Goal: Task Accomplishment & Management: Complete application form

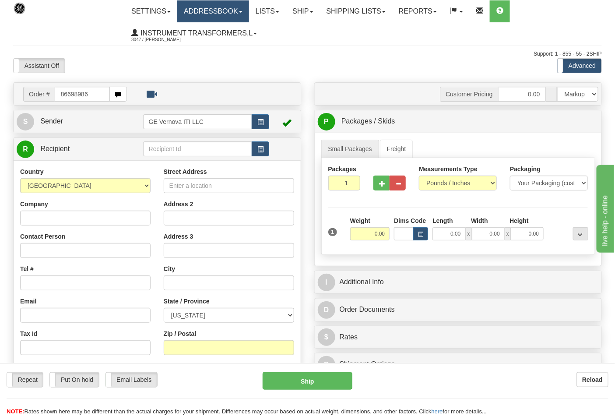
type input "86698986"
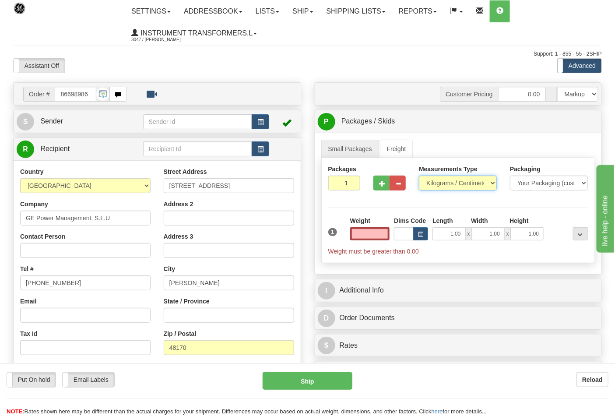
type input "0.00"
click at [451, 182] on select "Pounds / Inches Kilograms / Centimeters" at bounding box center [458, 183] width 78 height 15
select select "0"
click at [419, 176] on select "Pounds / Inches Kilograms / Centimeters" at bounding box center [458, 183] width 78 height 15
drag, startPoint x: 369, startPoint y: 230, endPoint x: 404, endPoint y: 230, distance: 35.0
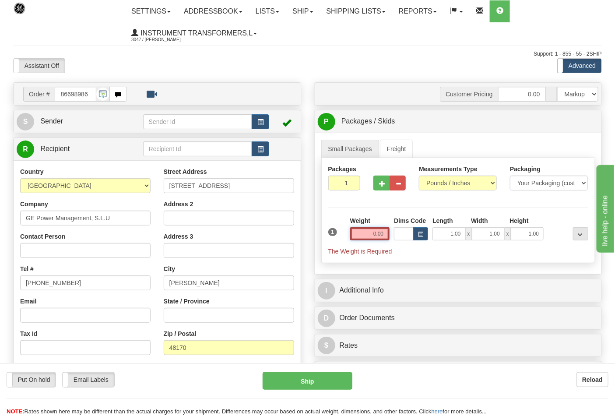
click at [404, 230] on div "1 Weight 0.00 Dims Code 1.00" at bounding box center [458, 235] width 264 height 39
click at [353, 232] on input "0.00" at bounding box center [370, 233] width 40 height 13
drag, startPoint x: 362, startPoint y: 234, endPoint x: 372, endPoint y: 235, distance: 9.8
click at [372, 235] on input "text" at bounding box center [370, 233] width 40 height 13
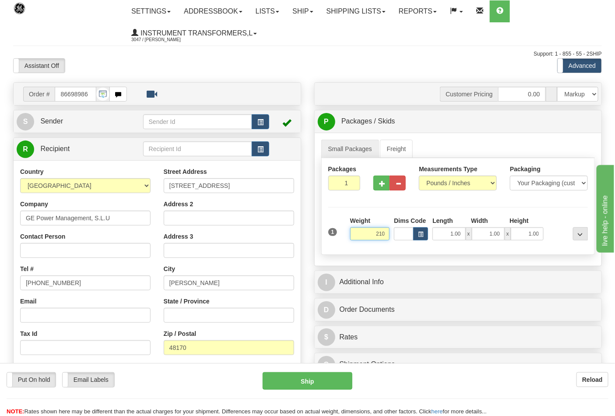
type input "210"
type input "2"
type input "210.00"
click at [351, 182] on input "2" at bounding box center [344, 183] width 32 height 15
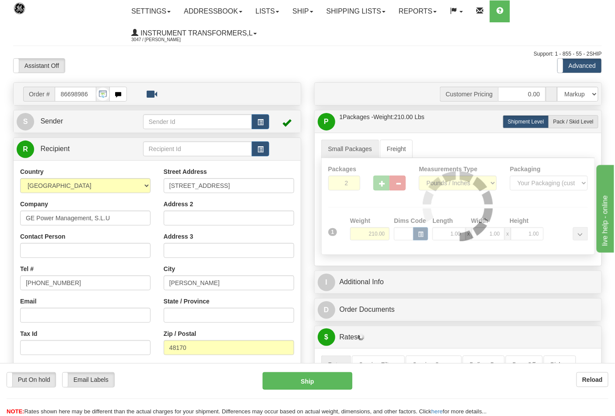
click at [351, 182] on div at bounding box center [458, 206] width 273 height 96
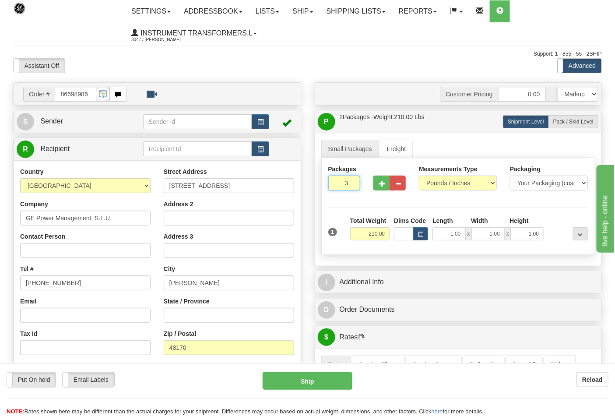
click at [349, 182] on input "3" at bounding box center [344, 183] width 32 height 15
click at [349, 182] on input "4" at bounding box center [344, 183] width 32 height 15
type input "5"
click at [349, 182] on input "5" at bounding box center [344, 183] width 32 height 15
drag, startPoint x: 440, startPoint y: 231, endPoint x: 468, endPoint y: 235, distance: 28.4
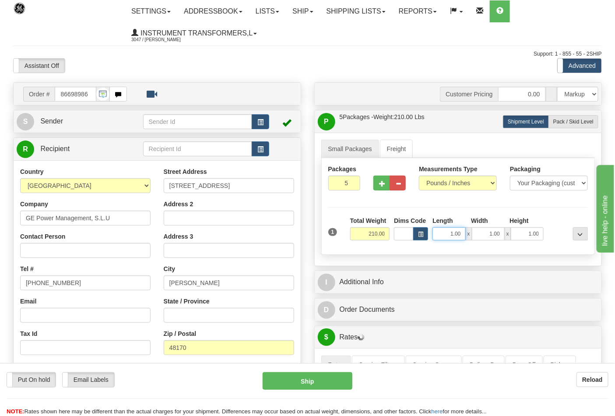
click at [468, 235] on div "1.00 x 1.00 x 1.00" at bounding box center [487, 233] width 111 height 13
type input "24.00"
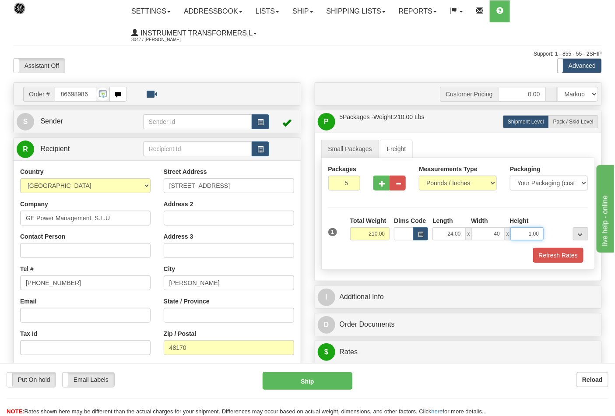
type input "40.00"
type input "24.00"
click at [341, 181] on input "5" at bounding box center [344, 183] width 32 height 15
type input "12"
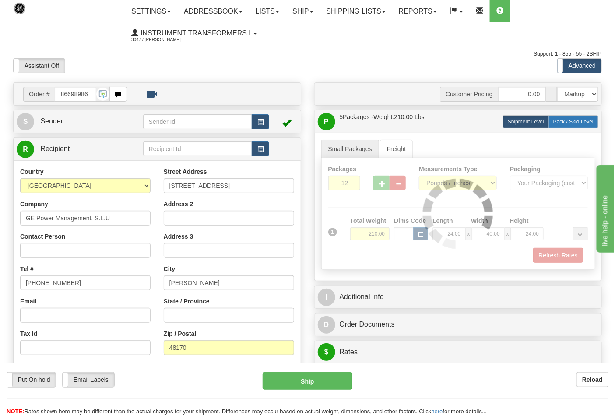
click at [584, 123] on span "Pack / Skid Level" at bounding box center [573, 122] width 40 height 6
radio input "true"
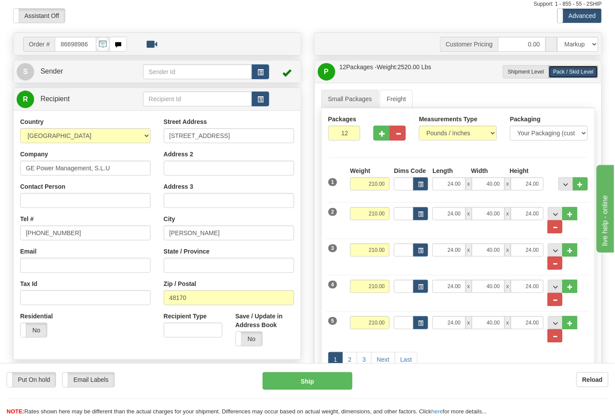
scroll to position [97, 0]
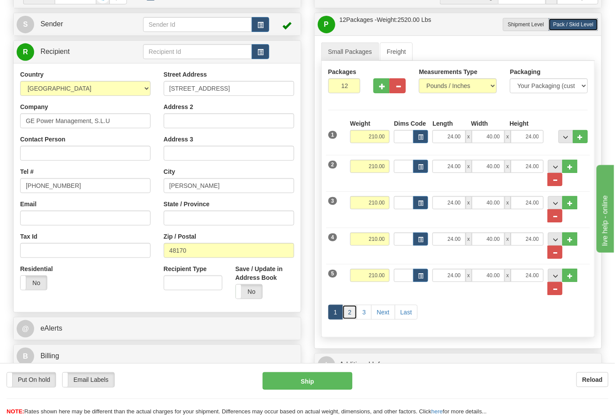
click at [351, 313] on link "2" at bounding box center [349, 312] width 15 height 15
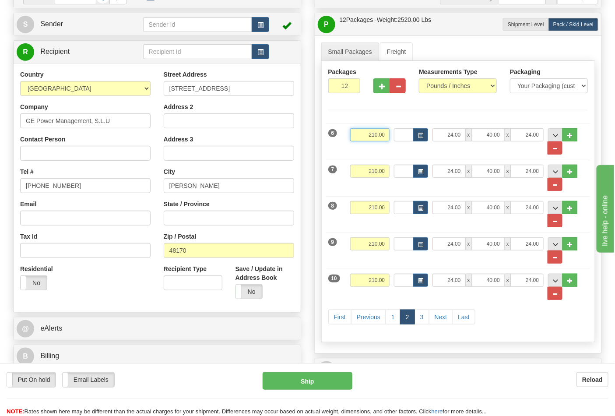
drag, startPoint x: 369, startPoint y: 136, endPoint x: 390, endPoint y: 136, distance: 21.9
click at [390, 136] on div "Weight 210.00" at bounding box center [370, 138] width 44 height 20
type input "300.00"
drag, startPoint x: 362, startPoint y: 173, endPoint x: 388, endPoint y: 173, distance: 26.3
click at [388, 173] on input "210.00" at bounding box center [370, 171] width 40 height 13
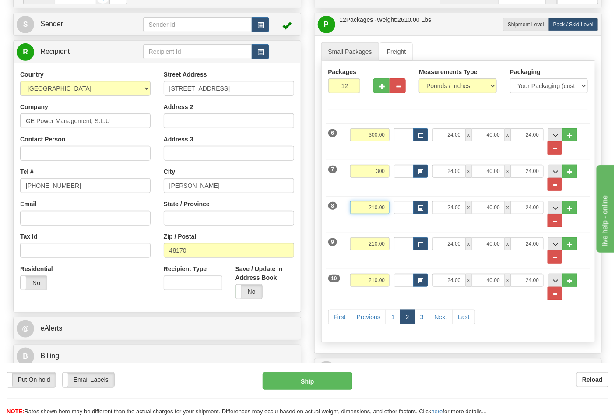
type input "300.00"
drag, startPoint x: 362, startPoint y: 206, endPoint x: 397, endPoint y: 209, distance: 34.8
click at [397, 209] on div "8 Weight 210.00 Dims Code Length Width 24.00" at bounding box center [458, 210] width 264 height 36
type input "300.00"
drag, startPoint x: 362, startPoint y: 243, endPoint x: 397, endPoint y: 246, distance: 34.2
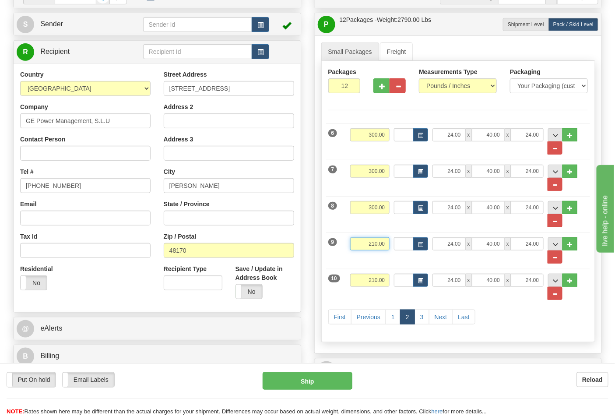
click at [397, 246] on div "9 Weight 210.00 Dims Code Length Width 24.00" at bounding box center [458, 246] width 264 height 36
type input "300.00"
drag, startPoint x: 362, startPoint y: 285, endPoint x: 404, endPoint y: 290, distance: 41.9
click at [404, 290] on div "10 Weight 210.00 Dims Code Length Width x x" at bounding box center [458, 282] width 264 height 36
type input "300.00"
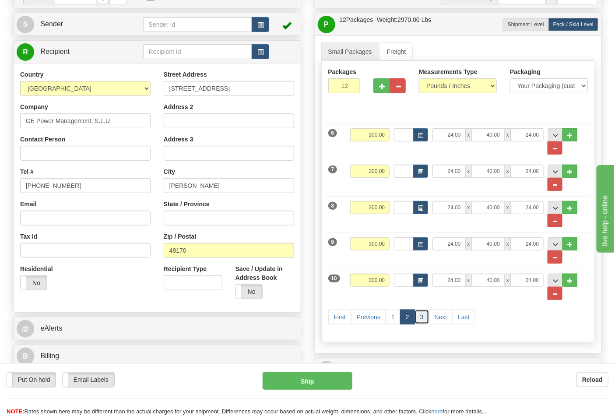
click at [423, 314] on link "3" at bounding box center [421, 316] width 15 height 15
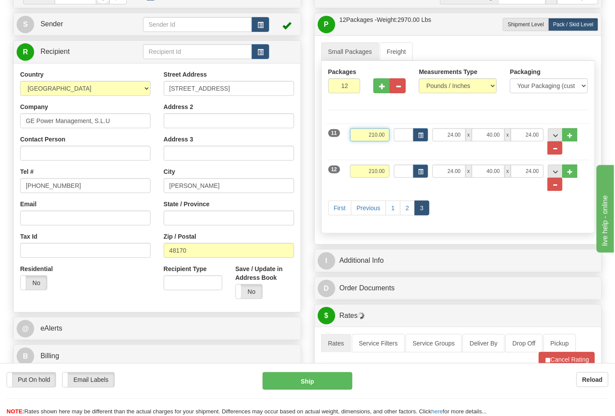
drag, startPoint x: 369, startPoint y: 137, endPoint x: 388, endPoint y: 138, distance: 19.7
click at [388, 138] on input "210.00" at bounding box center [370, 134] width 40 height 13
type input "300.00"
drag, startPoint x: 363, startPoint y: 172, endPoint x: 391, endPoint y: 172, distance: 28.0
click at [391, 172] on div "Weight 210.00" at bounding box center [370, 175] width 44 height 20
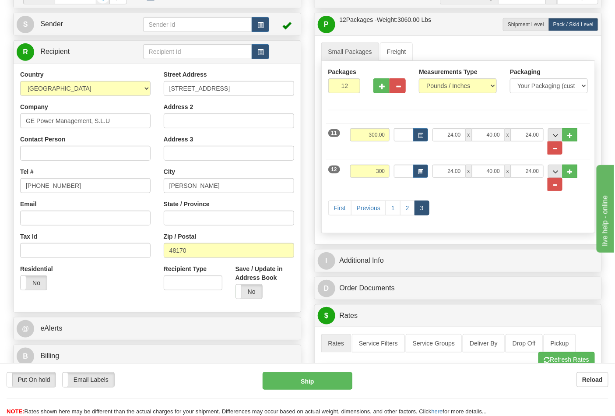
type input "300.00"
click at [451, 196] on div "First Previous 1 2 3" at bounding box center [458, 209] width 264 height 35
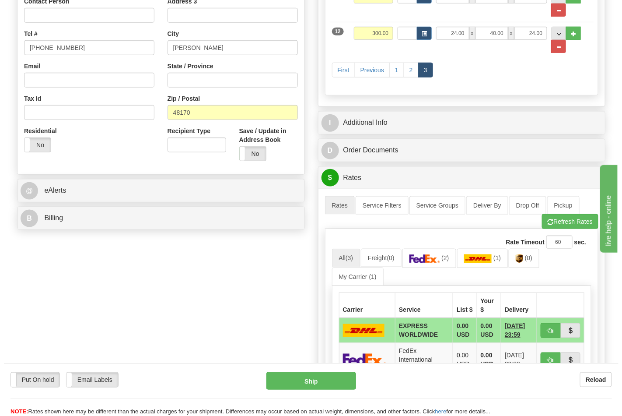
scroll to position [243, 0]
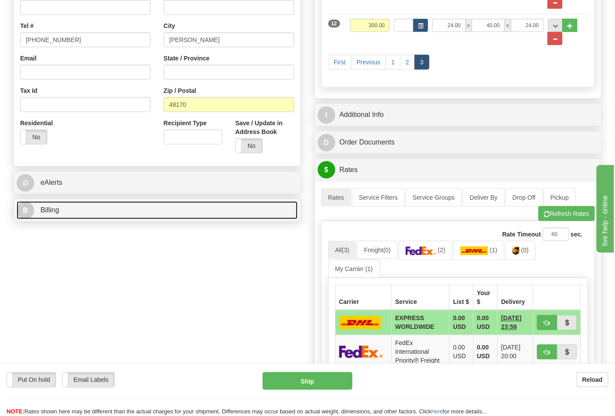
click at [73, 208] on link "B Billing" at bounding box center [157, 210] width 281 height 18
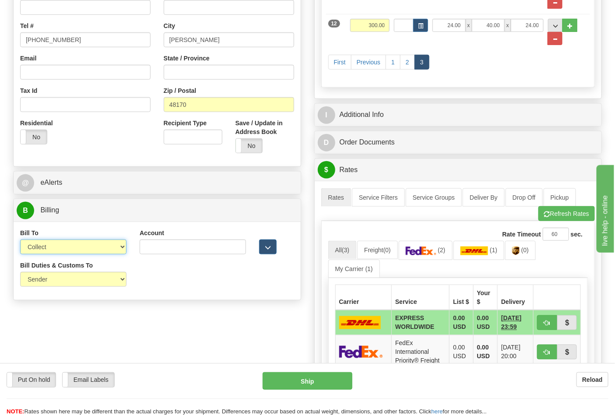
click at [44, 248] on select "Sender Recipient Third Party Collect" at bounding box center [73, 246] width 106 height 15
select select "2"
click at [20, 240] on select "Sender Recipient Third Party Collect" at bounding box center [73, 246] width 106 height 15
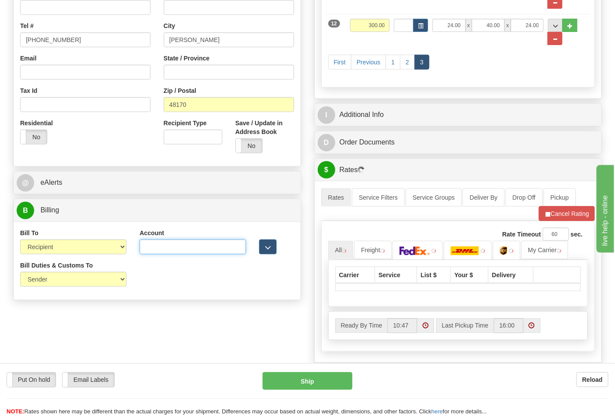
click at [171, 248] on input "Account" at bounding box center [193, 246] width 106 height 15
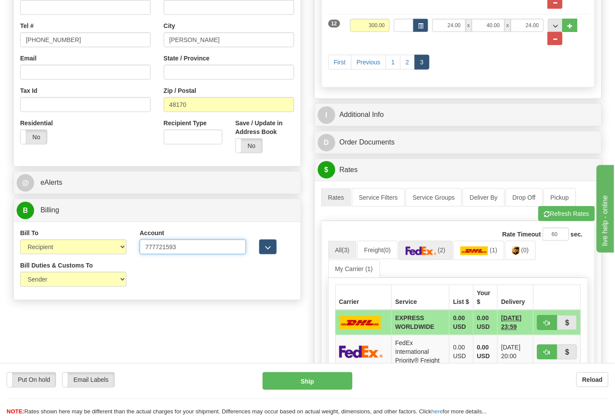
type input "777721593"
click at [418, 255] on img at bounding box center [421, 250] width 31 height 9
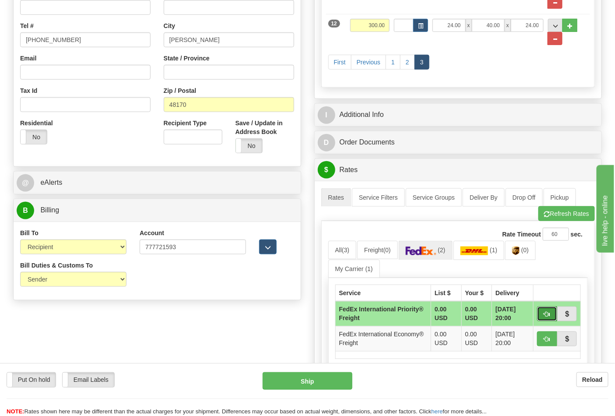
click at [553, 318] on button "button" at bounding box center [547, 313] width 20 height 15
type input "70"
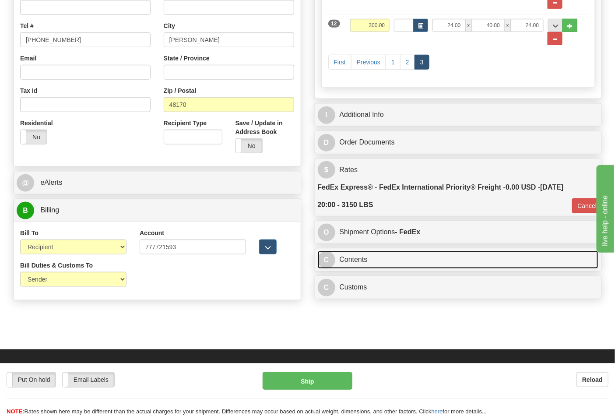
click at [373, 260] on link "C Contents" at bounding box center [458, 260] width 281 height 18
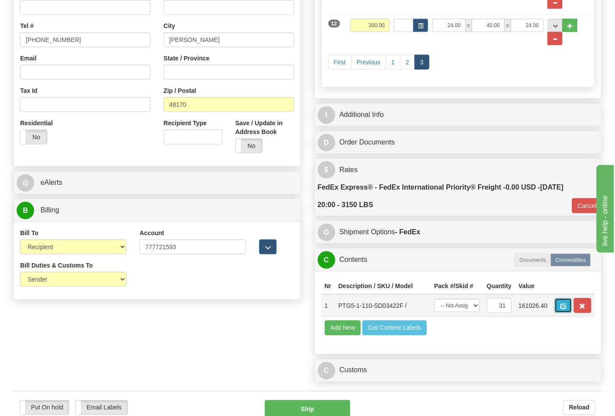
click at [572, 305] on button "button" at bounding box center [564, 305] width 18 height 15
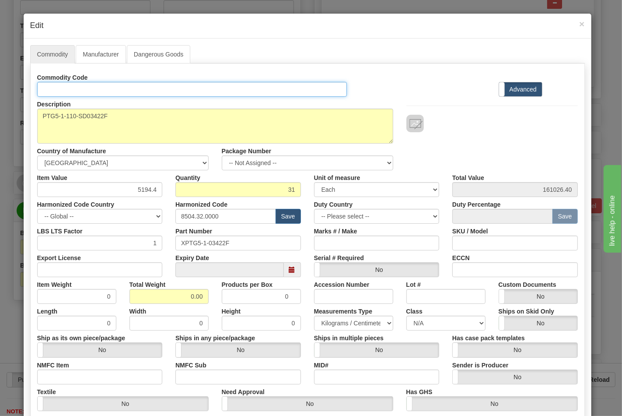
click at [66, 89] on input "Id" at bounding box center [192, 89] width 310 height 15
type input "TRANSFORMERS"
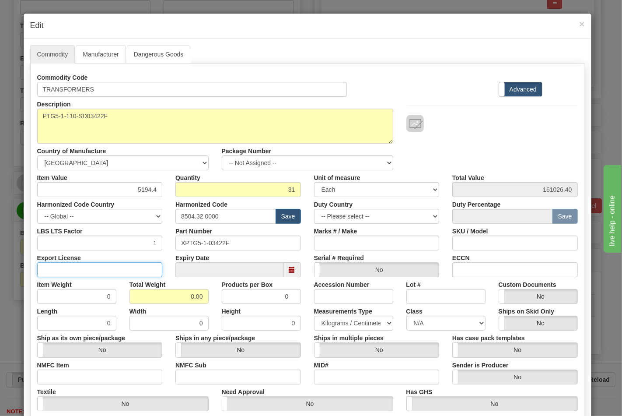
click at [70, 265] on input "Export License" at bounding box center [100, 269] width 126 height 15
type input "NLR"
drag, startPoint x: 184, startPoint y: 297, endPoint x: 219, endPoint y: 297, distance: 34.6
click at [219, 297] on div "Item Weight 0 Total Weight 0.00 Products per Box 0 Accession Number Lot # Custo…" at bounding box center [308, 290] width 554 height 27
type input "3150"
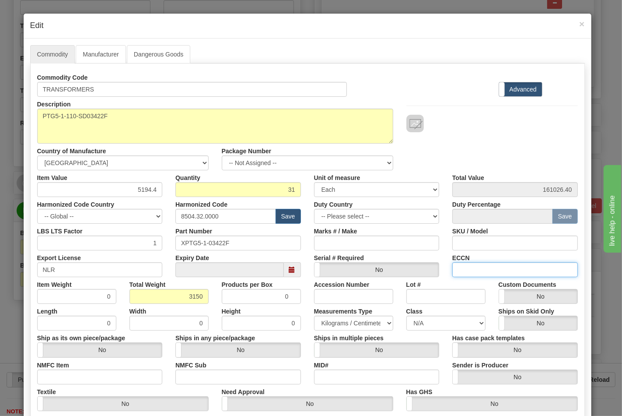
type input "101.6129"
click at [486, 266] on input "ECCN" at bounding box center [516, 269] width 126 height 15
type input "EAR99"
click at [438, 329] on select "N/A 50.0 55.0 60.0 65.0 70.0 85.0 92.5 100.0 125.0 175.0 250.0 300.0 400.0" at bounding box center [446, 323] width 79 height 15
select select "70.0"
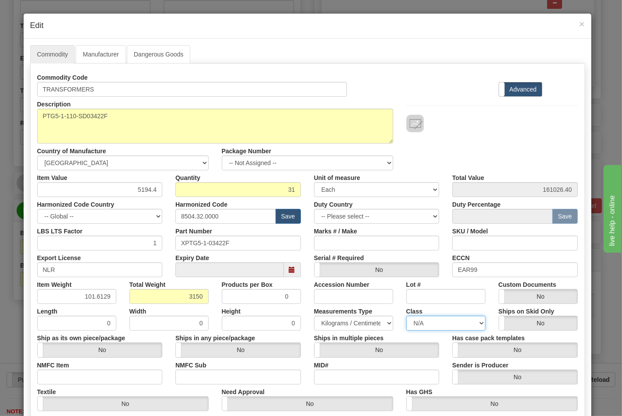
click at [407, 316] on select "N/A 50.0 55.0 60.0 65.0 70.0 85.0 92.5 100.0 125.0 175.0 250.0 300.0 400.0" at bounding box center [446, 323] width 79 height 15
click at [90, 372] on input "NMFC Item" at bounding box center [100, 376] width 126 height 15
type input "63170"
click at [200, 370] on input "NMFC Sub" at bounding box center [239, 376] width 126 height 15
type input "4"
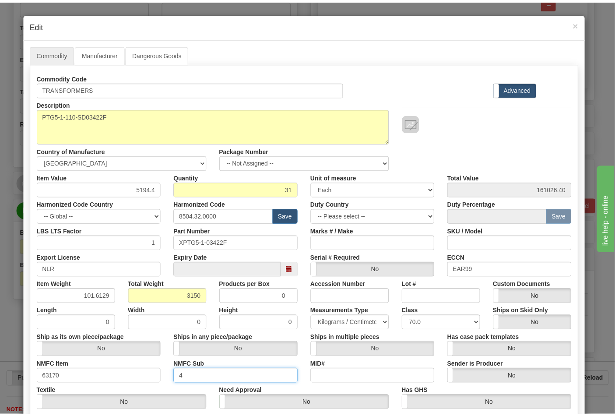
scroll to position [126, 0]
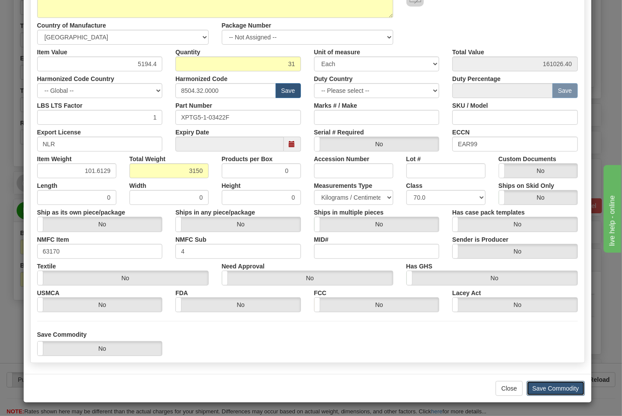
click at [562, 391] on button "Save Commodity" at bounding box center [556, 388] width 58 height 15
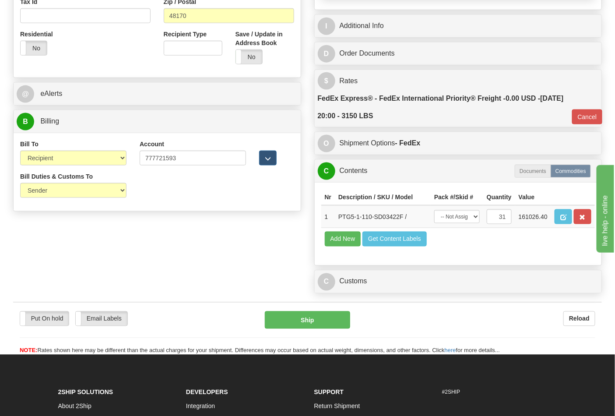
scroll to position [340, 0]
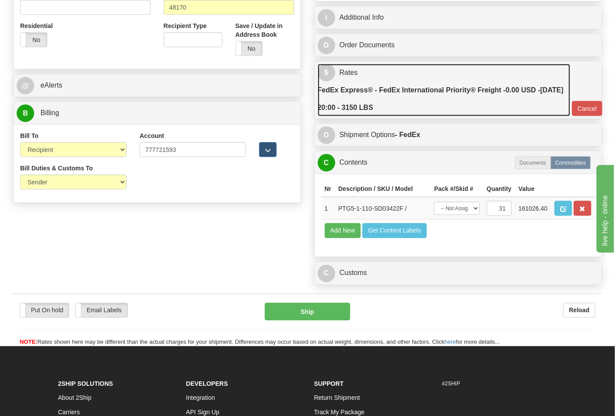
click at [389, 74] on link "$ Rates FedEx Express® - FedEx International Priority® Freight - 0.00 USD - 09/…" at bounding box center [444, 90] width 253 height 53
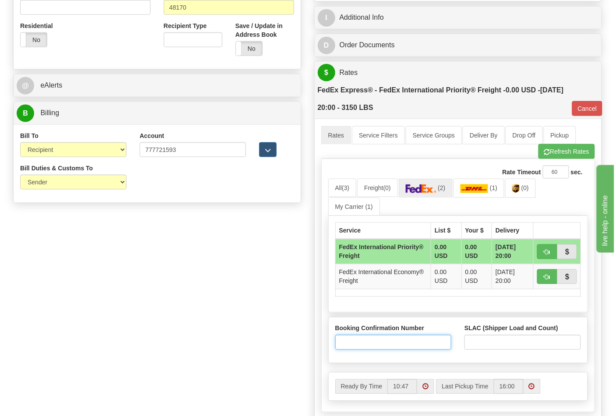
click at [361, 338] on input "Booking Confirmation Number" at bounding box center [393, 342] width 116 height 15
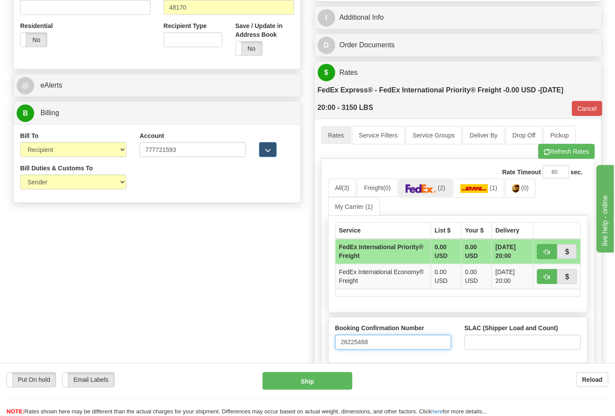
type input "26225468"
click at [514, 348] on input "SLAC (Shipper Load and Count)" at bounding box center [522, 342] width 116 height 15
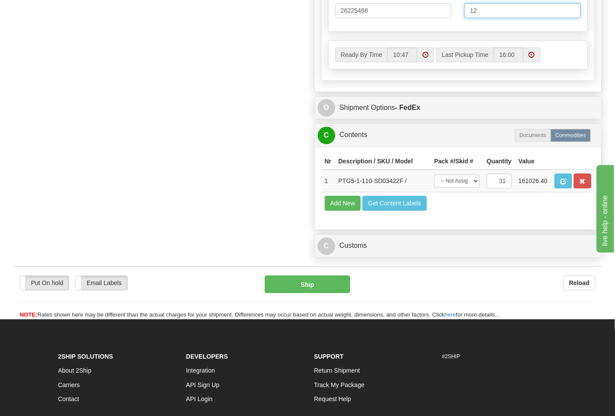
scroll to position [681, 0]
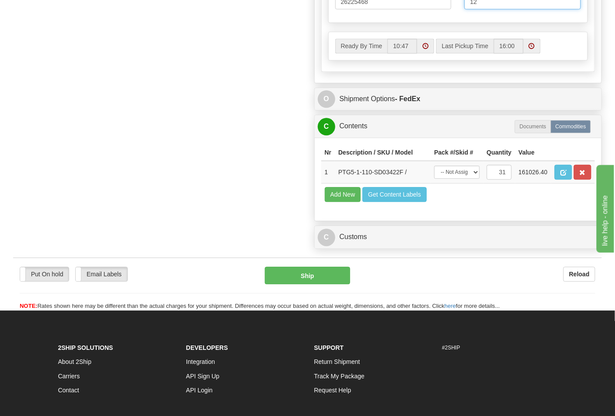
type input "12"
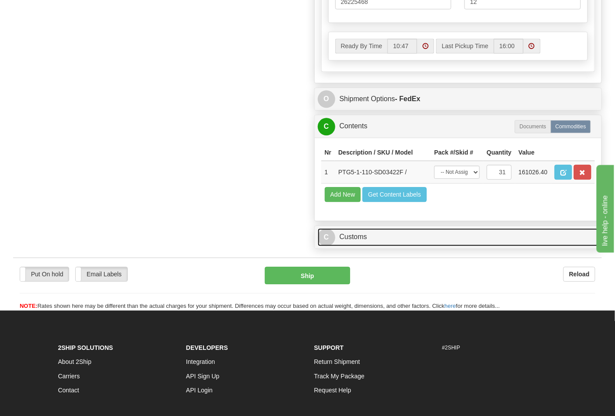
click at [363, 246] on link "C Customs" at bounding box center [458, 237] width 281 height 18
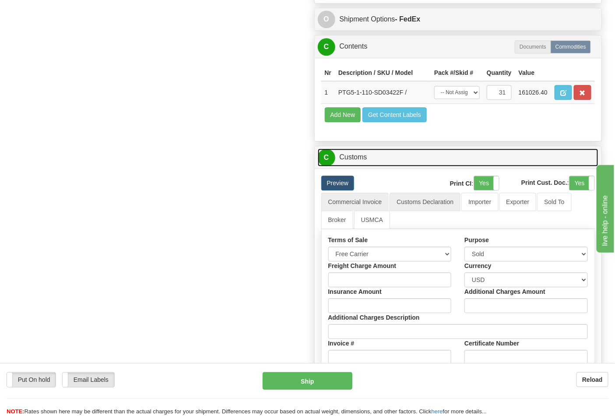
scroll to position [778, 0]
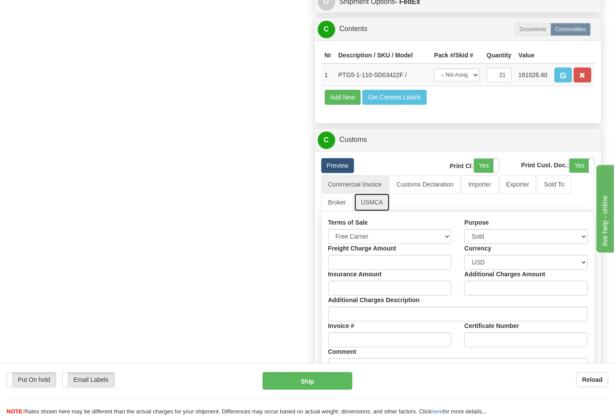
click at [379, 211] on link "USMCA" at bounding box center [372, 202] width 36 height 18
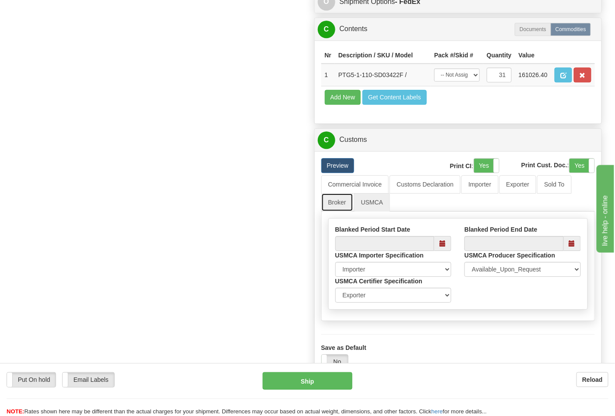
click at [343, 211] on link "Broker" at bounding box center [337, 202] width 32 height 18
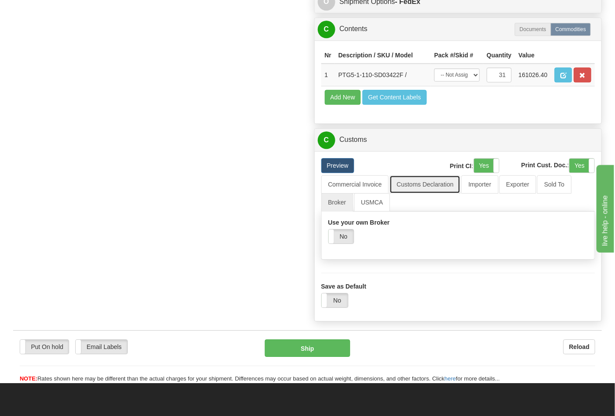
click at [443, 193] on link "Customs Declaration" at bounding box center [425, 184] width 71 height 18
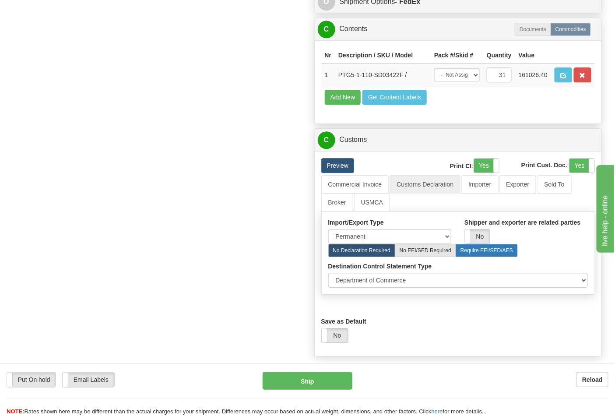
click at [483, 257] on label "Require EEI/SED/AES" at bounding box center [487, 250] width 62 height 13
radio input "true"
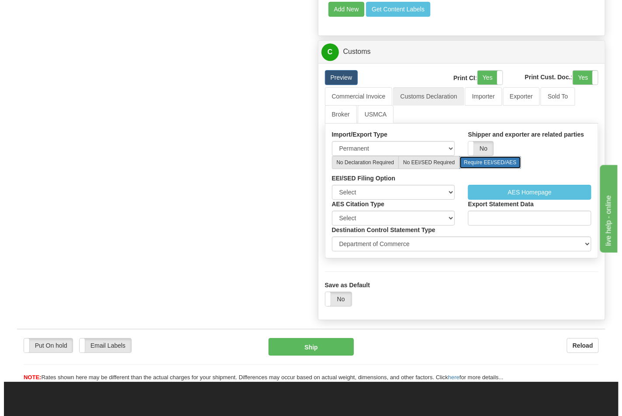
scroll to position [875, 0]
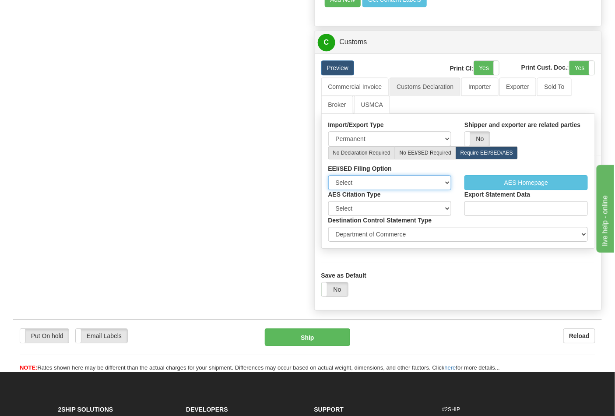
click at [427, 190] on select "Select I have already filed or will file using AES" at bounding box center [389, 182] width 123 height 15
click at [421, 216] on select "Select Pre Departure ITN Post Departure" at bounding box center [389, 208] width 123 height 15
select select "1"
click at [328, 216] on select "Select Pre Departure ITN Post Departure" at bounding box center [389, 208] width 123 height 15
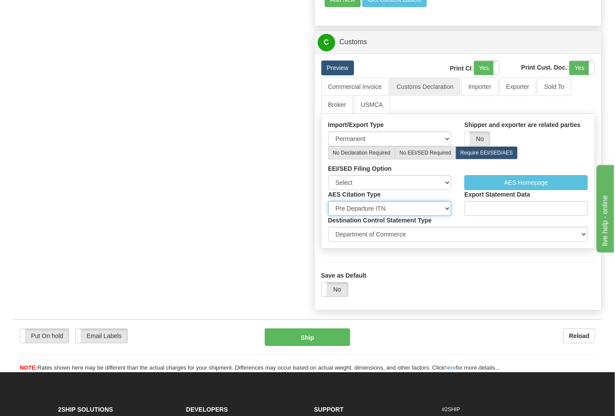
select select "1"
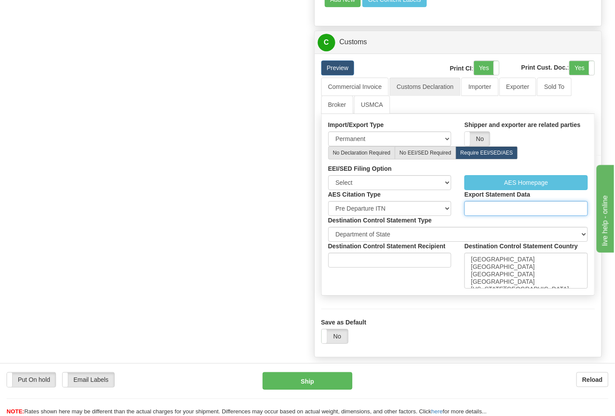
click at [476, 216] on input "Export Statement Data" at bounding box center [525, 208] width 123 height 15
type input "X20250919713020"
click at [325, 378] on button "Ship" at bounding box center [307, 381] width 89 height 18
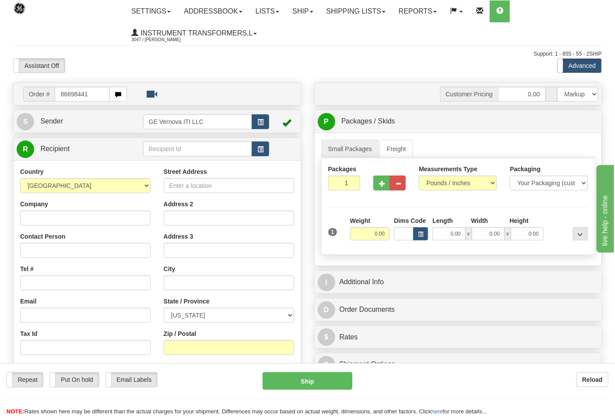
type input "86698441"
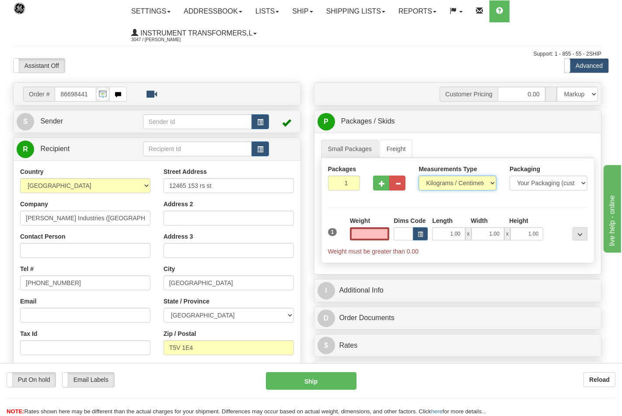
type input "0.00"
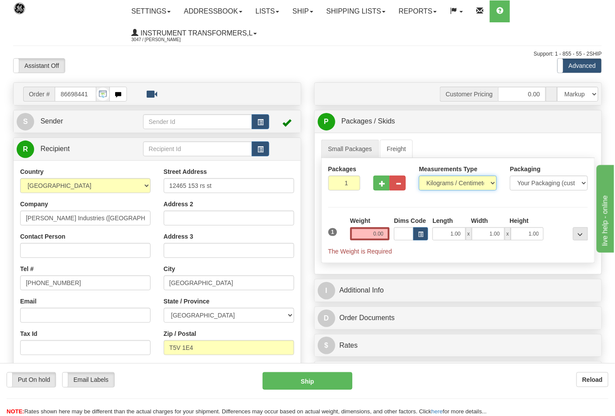
drag, startPoint x: 432, startPoint y: 185, endPoint x: 437, endPoint y: 190, distance: 6.5
click at [434, 185] on select "Pounds / Inches Kilograms / Centimeters" at bounding box center [458, 183] width 78 height 15
select select "0"
click at [419, 176] on select "Pounds / Inches Kilograms / Centimeters" at bounding box center [458, 183] width 78 height 15
click at [383, 239] on input "0.00" at bounding box center [370, 233] width 40 height 13
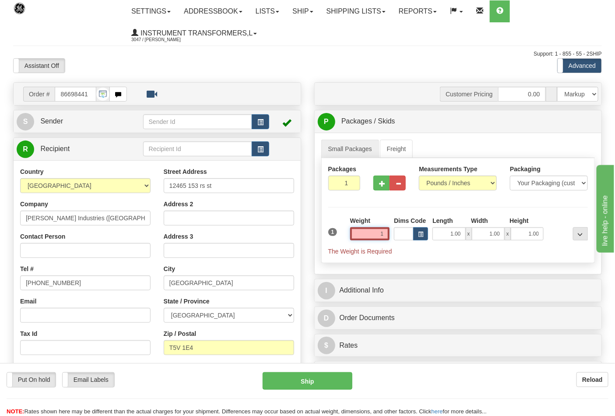
click button "Delete" at bounding box center [0, 0] width 0 height 0
type input "1.00"
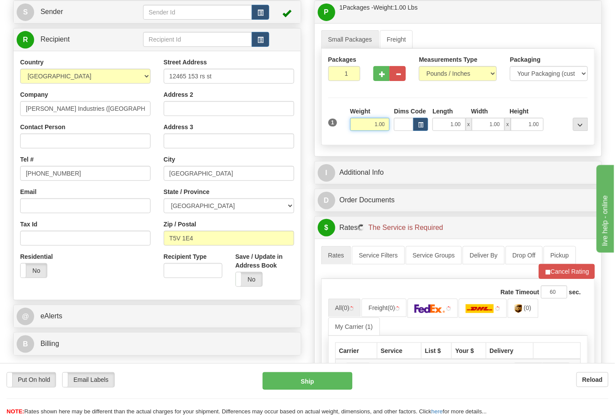
scroll to position [194, 0]
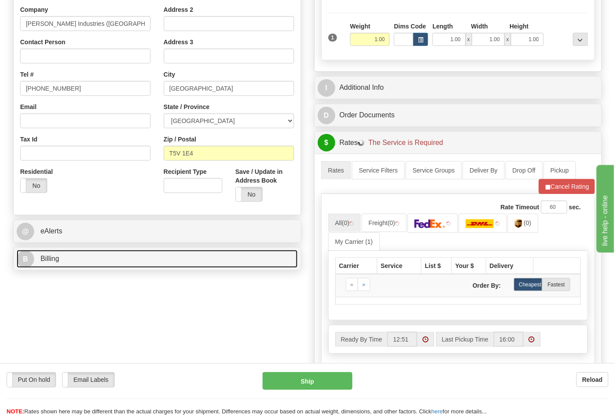
click at [117, 262] on link "B Billing" at bounding box center [157, 259] width 281 height 18
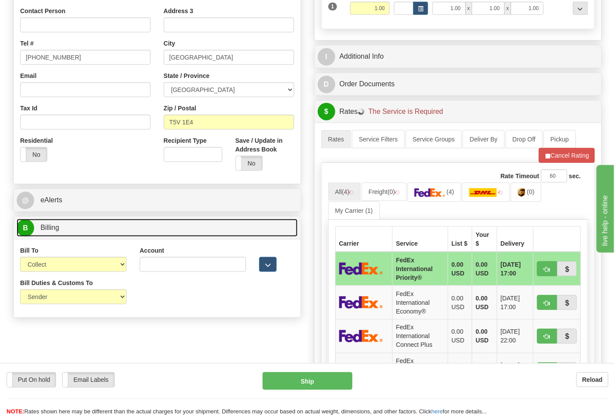
scroll to position [243, 0]
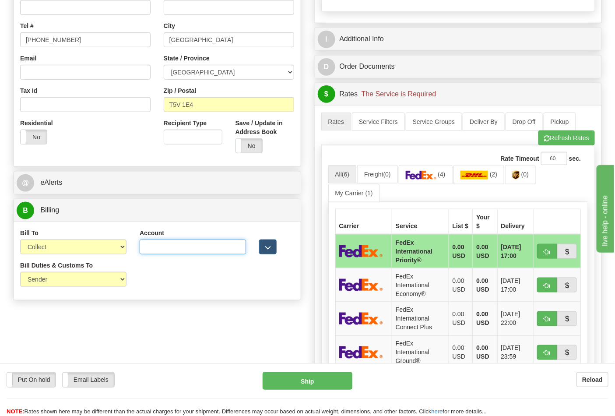
click at [197, 254] on input "Account" at bounding box center [193, 246] width 106 height 15
paste input "119312760"
type input "119312760"
drag, startPoint x: 83, startPoint y: 250, endPoint x: 76, endPoint y: 255, distance: 8.5
click at [83, 250] on select "Sender Recipient Third Party Collect" at bounding box center [73, 246] width 106 height 15
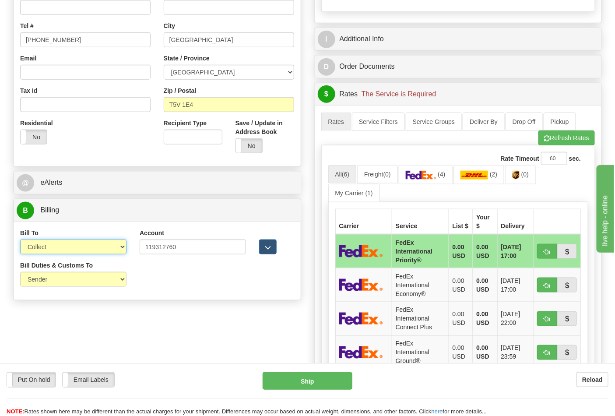
select select "2"
click at [20, 240] on select "Sender Recipient Third Party Collect" at bounding box center [73, 246] width 106 height 15
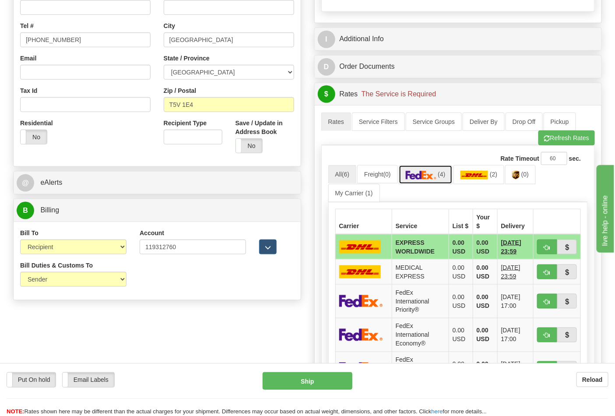
click at [443, 178] on span "(4)" at bounding box center [441, 174] width 7 height 7
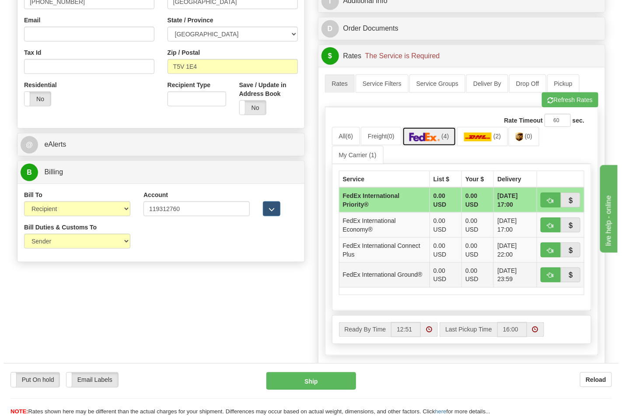
scroll to position [340, 0]
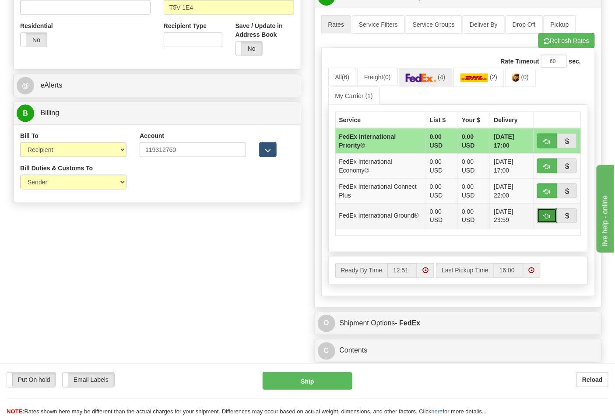
click at [544, 215] on span "button" at bounding box center [547, 217] width 6 height 6
type input "92"
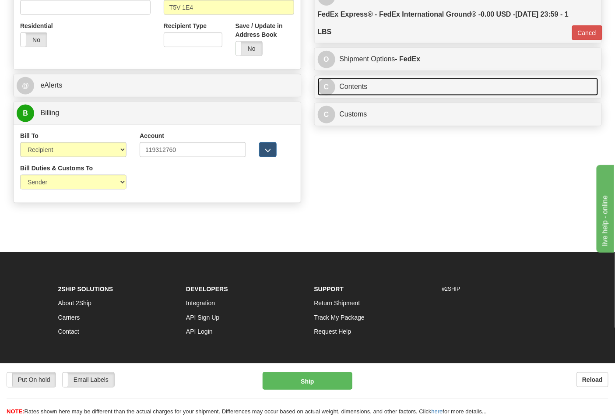
click at [383, 94] on link "C Contents" at bounding box center [458, 87] width 281 height 18
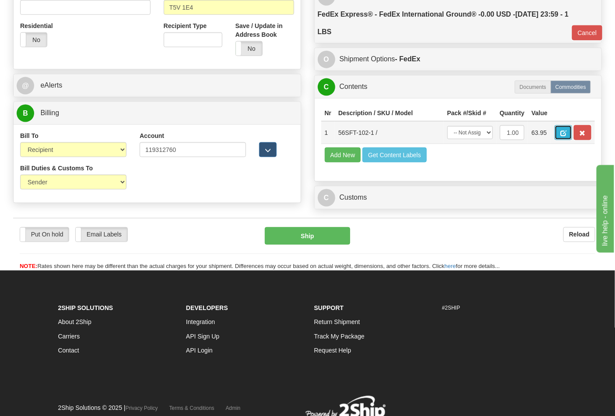
click at [572, 130] on button "button" at bounding box center [564, 132] width 18 height 15
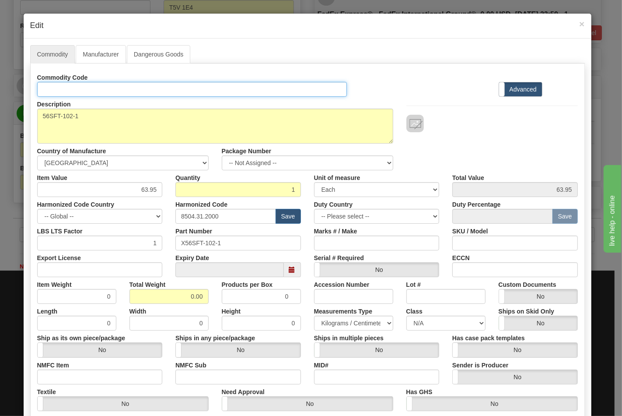
drag, startPoint x: 71, startPoint y: 85, endPoint x: 73, endPoint y: 96, distance: 11.5
click at [71, 85] on input "Id" at bounding box center [192, 89] width 310 height 15
type input "TRANSFORMERS"
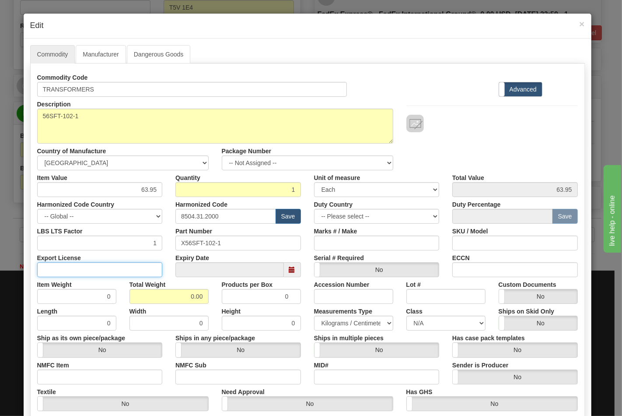
drag, startPoint x: 126, startPoint y: 274, endPoint x: 119, endPoint y: 272, distance: 6.9
click at [125, 274] on input "Export License" at bounding box center [100, 269] width 126 height 15
type input "N/A"
drag, startPoint x: 194, startPoint y: 298, endPoint x: 228, endPoint y: 298, distance: 34.6
click at [228, 298] on div "Item Weight 0 Total Weight 0.00 Products per Box 0 Accession Number Lot # Custo…" at bounding box center [308, 290] width 554 height 27
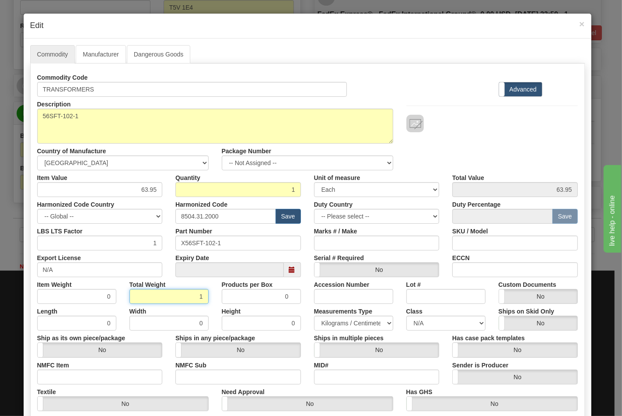
type input "1"
type input "1.0000"
click at [105, 380] on input "NMFC Item" at bounding box center [100, 376] width 126 height 15
type input "63170"
click at [196, 379] on input "NMFC Sub" at bounding box center [239, 376] width 126 height 15
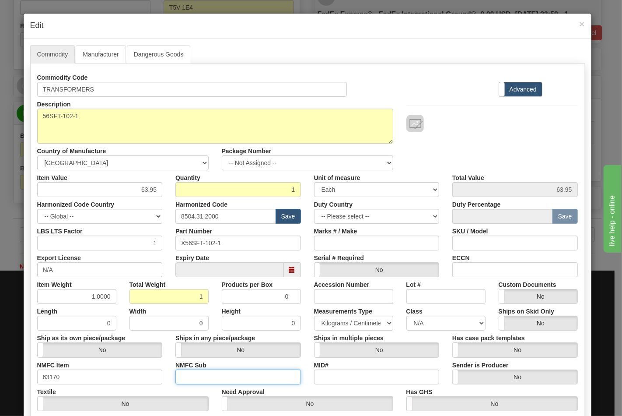
type input "4"
click at [411, 320] on select "N/A 50.0 55.0 60.0 65.0 70.0 85.0 92.5 100.0 125.0 175.0 250.0 300.0 400.0" at bounding box center [446, 323] width 79 height 15
select select "70.0"
click at [407, 316] on select "N/A 50.0 55.0 60.0 65.0 70.0 85.0 92.5 100.0 125.0 175.0 250.0 300.0 400.0" at bounding box center [446, 323] width 79 height 15
click at [469, 268] on input "ECCN" at bounding box center [516, 269] width 126 height 15
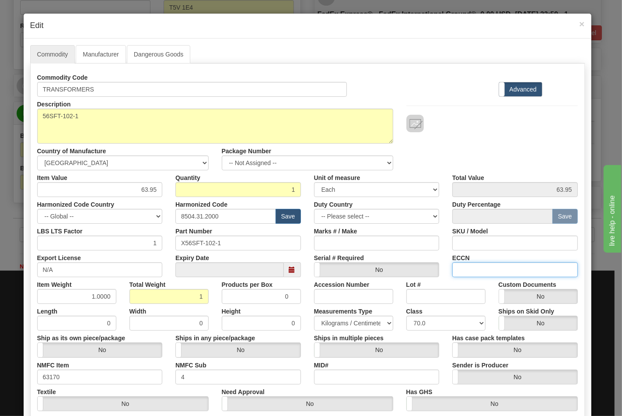
type input "EAR99"
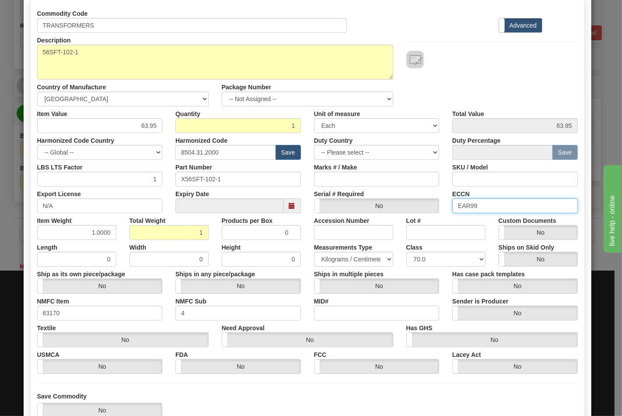
scroll to position [126, 0]
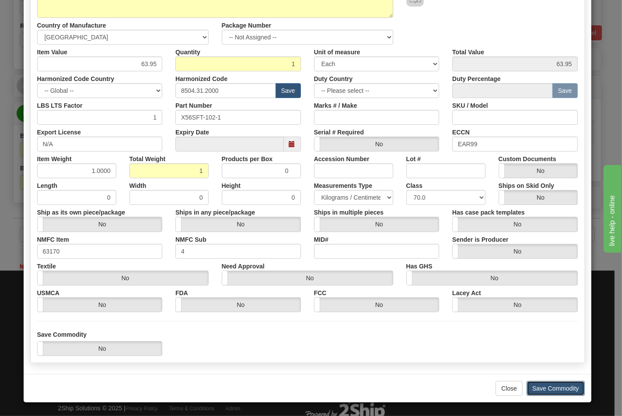
click at [546, 390] on button "Save Commodity" at bounding box center [556, 388] width 58 height 15
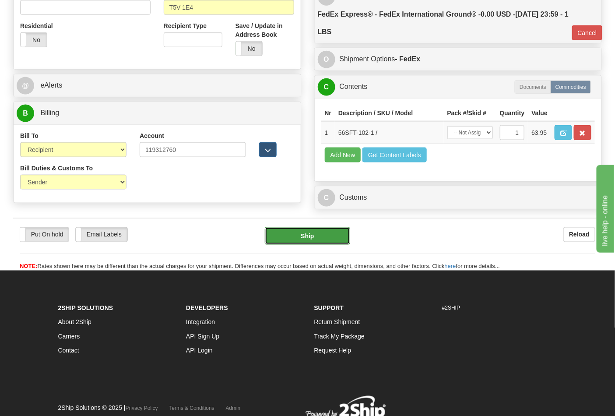
click at [298, 245] on button "Ship" at bounding box center [307, 236] width 85 height 18
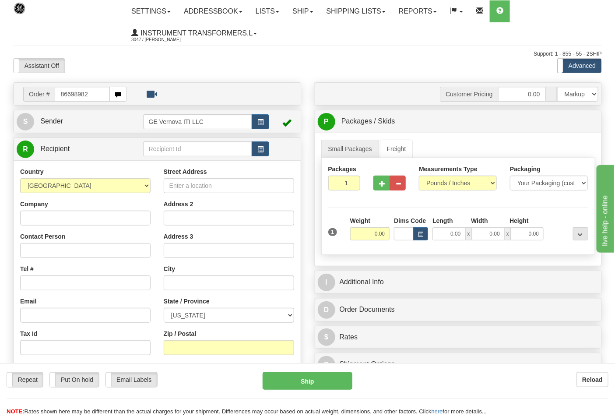
type input "86698982"
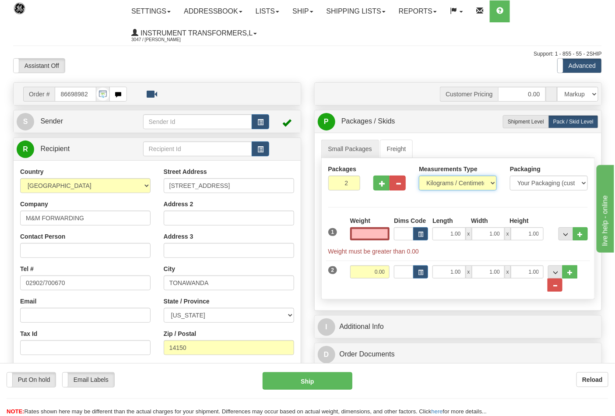
type input "0.00"
drag, startPoint x: 445, startPoint y: 182, endPoint x: 442, endPoint y: 186, distance: 4.5
click at [445, 182] on select "Pounds / Inches Kilograms / Centimeters" at bounding box center [458, 183] width 78 height 15
select select "0"
click at [419, 176] on select "Pounds / Inches Kilograms / Centimeters" at bounding box center [458, 183] width 78 height 15
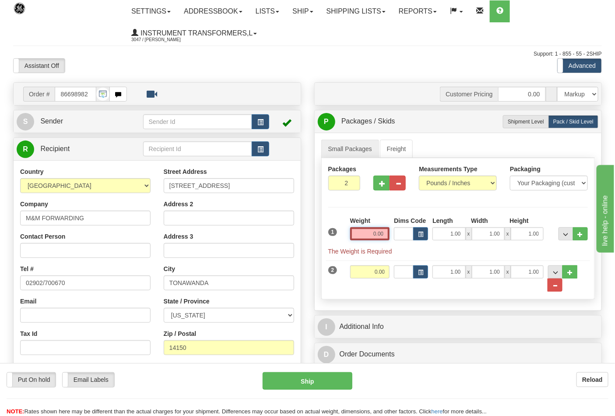
click at [386, 238] on input "0.00" at bounding box center [370, 233] width 40 height 13
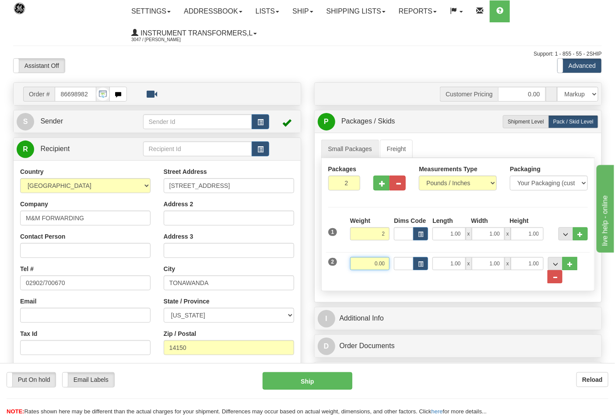
type input "2.00"
click at [385, 259] on input "0.00" at bounding box center [370, 263] width 40 height 13
click button "Delete" at bounding box center [0, 0] width 0 height 0
type input "6.00"
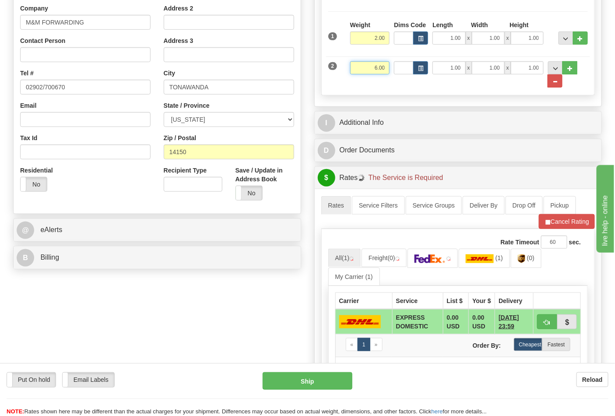
scroll to position [243, 0]
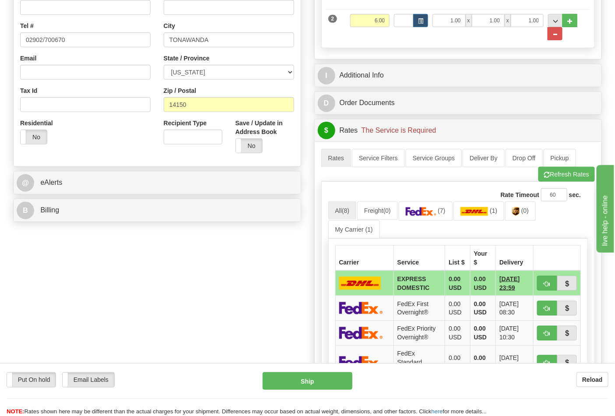
click at [81, 221] on div "B Billing" at bounding box center [157, 210] width 287 height 22
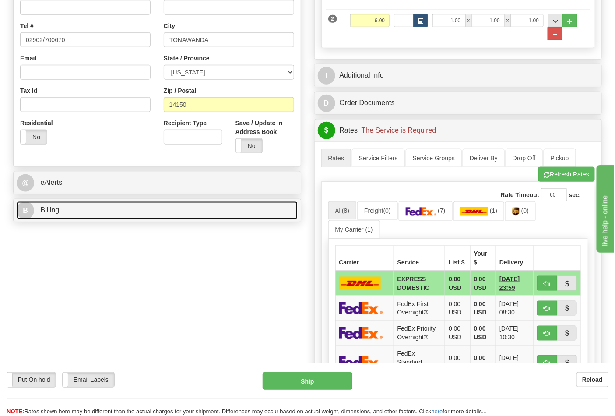
click at [80, 217] on link "B Billing" at bounding box center [157, 210] width 281 height 18
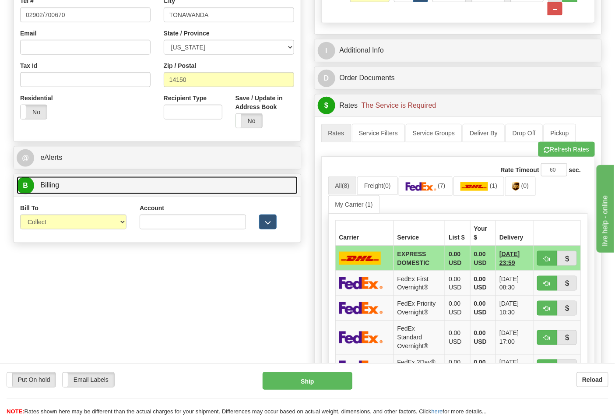
scroll to position [291, 0]
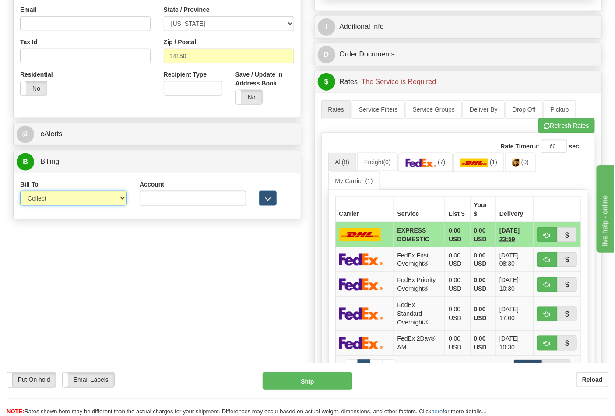
drag, startPoint x: 63, startPoint y: 200, endPoint x: 56, endPoint y: 216, distance: 17.4
click at [63, 200] on select "Sender Recipient Third Party Collect" at bounding box center [73, 198] width 106 height 15
click at [54, 200] on select "Sender Recipient Third Party Collect" at bounding box center [73, 198] width 106 height 15
select select "2"
click at [20, 192] on select "Sender Recipient Third Party Collect" at bounding box center [73, 198] width 106 height 15
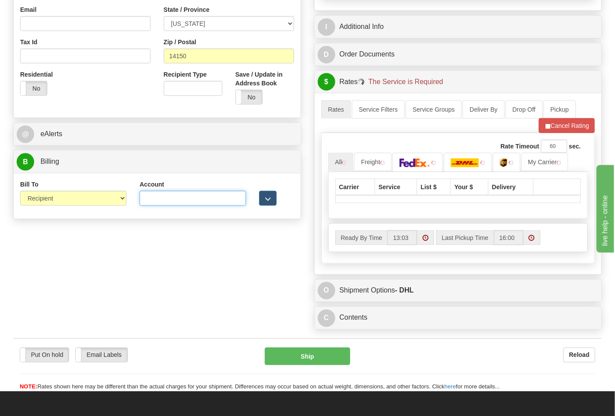
click at [149, 202] on input "Account" at bounding box center [193, 198] width 106 height 15
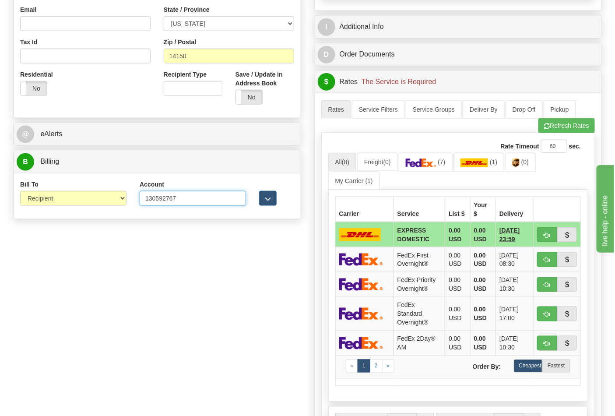
type input "130592767"
click button "Delete" at bounding box center [0, 0] width 0 height 0
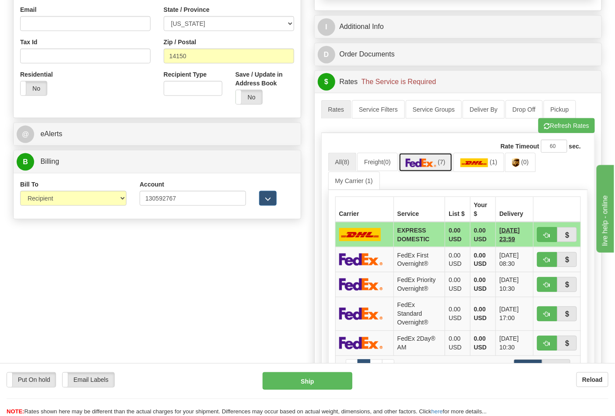
click at [435, 160] on img at bounding box center [421, 162] width 31 height 9
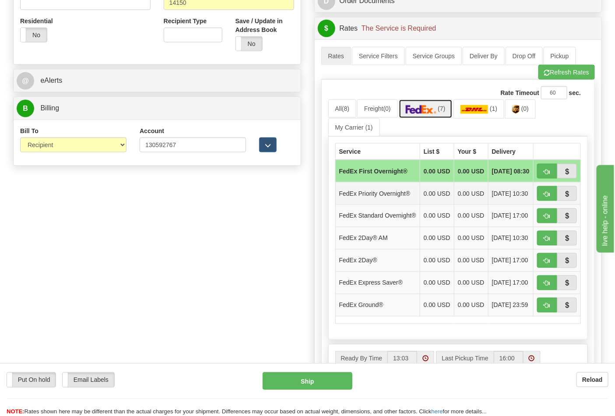
scroll to position [389, 0]
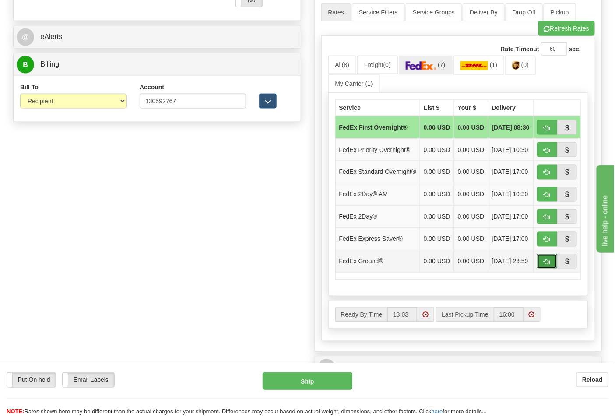
click at [546, 265] on span "button" at bounding box center [547, 262] width 6 height 6
type input "92"
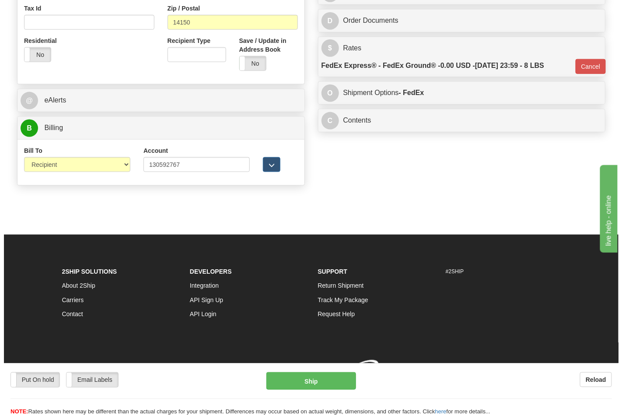
scroll to position [339, 0]
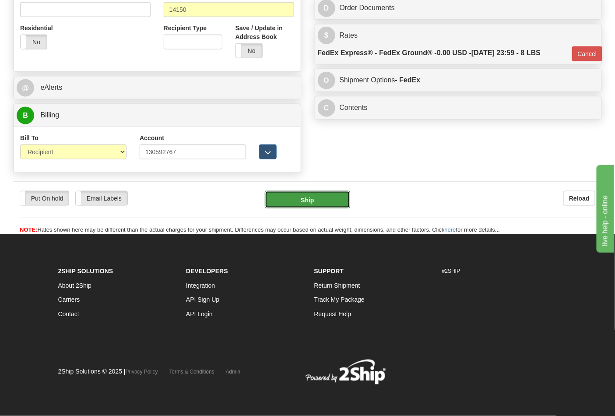
click at [305, 202] on button "Ship" at bounding box center [307, 200] width 85 height 18
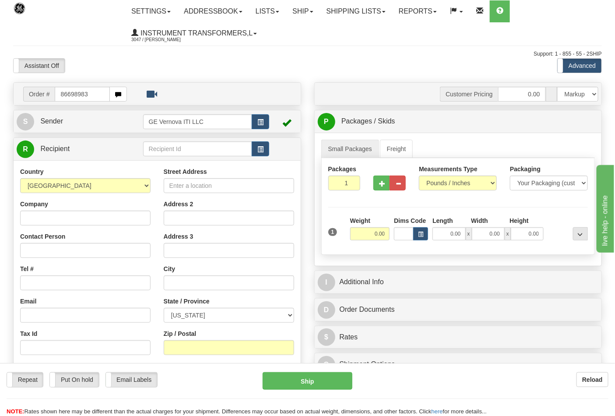
type input "86698983"
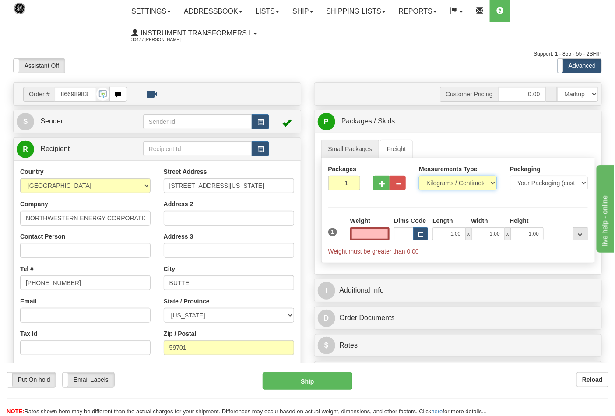
type input "0.00"
drag, startPoint x: 457, startPoint y: 177, endPoint x: 454, endPoint y: 181, distance: 5.1
click at [457, 177] on select "Pounds / Inches Kilograms / Centimeters" at bounding box center [458, 183] width 78 height 15
select select "0"
click at [419, 176] on select "Pounds / Inches Kilograms / Centimeters" at bounding box center [458, 183] width 78 height 15
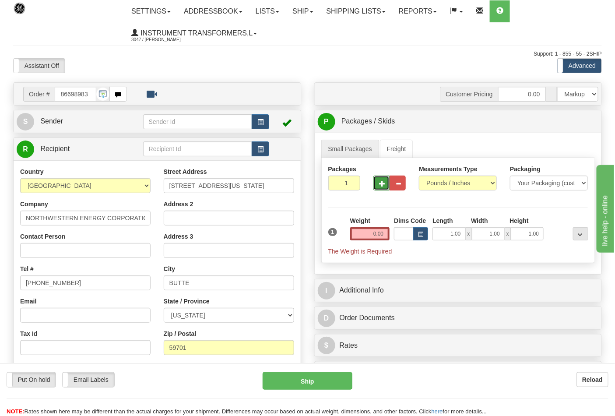
click at [379, 189] on button "button" at bounding box center [381, 183] width 16 height 15
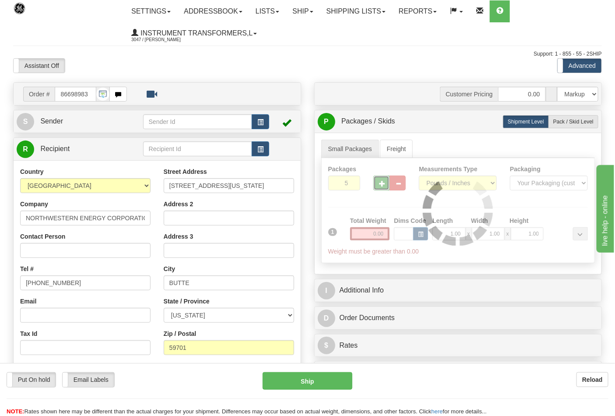
type input "6"
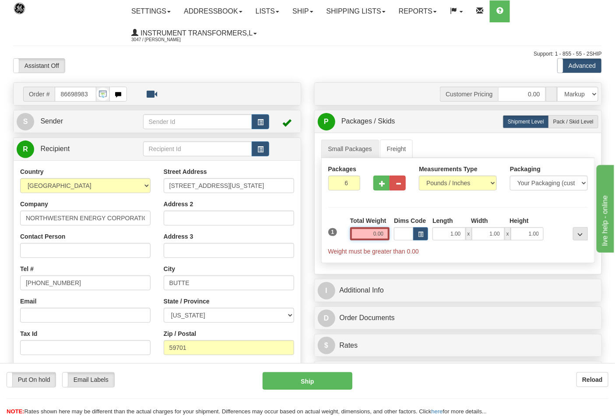
click at [387, 229] on input "0.00" at bounding box center [370, 233] width 40 height 13
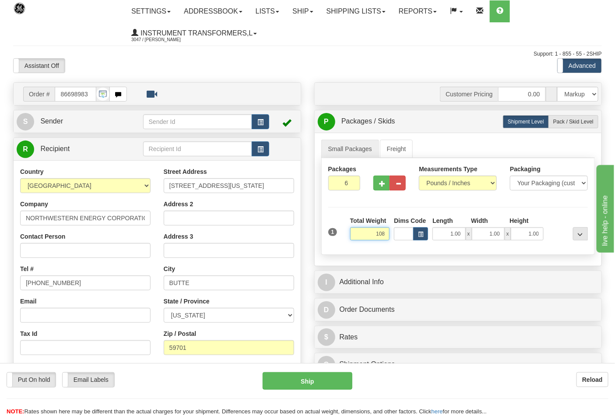
click button "Delete" at bounding box center [0, 0] width 0 height 0
type input "108.00"
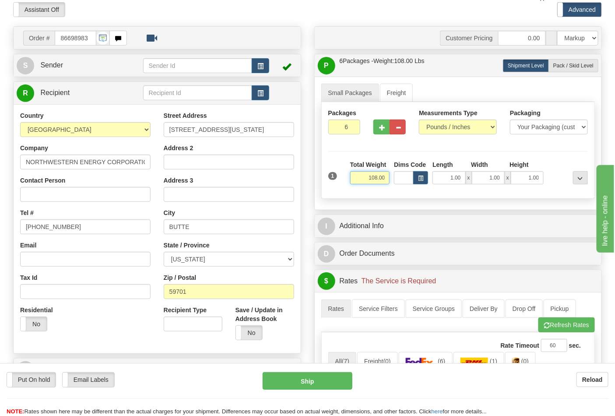
scroll to position [146, 0]
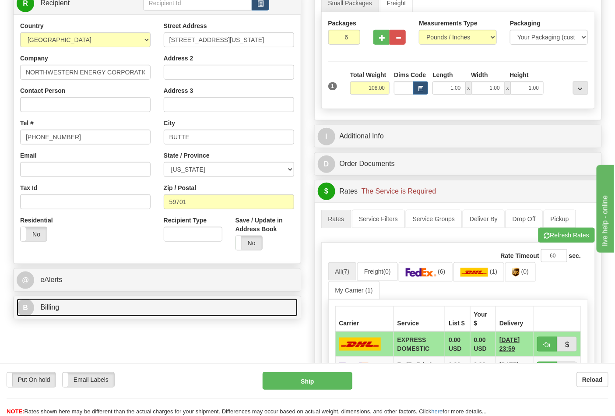
click at [101, 302] on link "B Billing" at bounding box center [157, 307] width 281 height 18
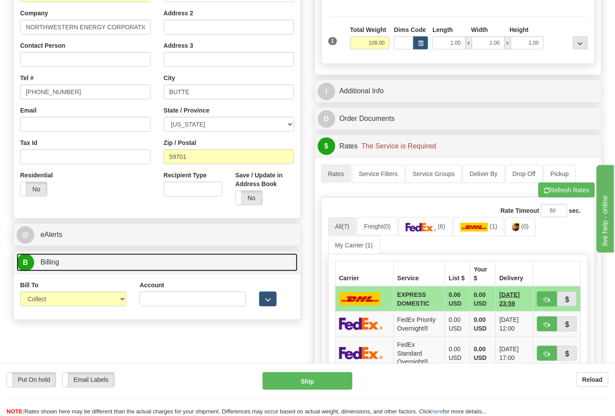
scroll to position [243, 0]
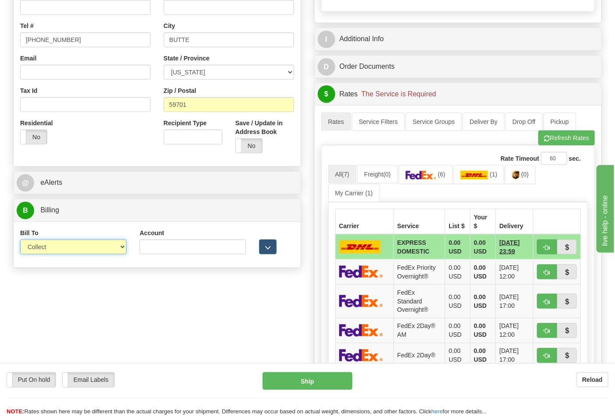
drag, startPoint x: 69, startPoint y: 247, endPoint x: 56, endPoint y: 262, distance: 19.6
click at [69, 247] on select "Sender Recipient Third Party Collect" at bounding box center [73, 246] width 106 height 15
click at [51, 247] on select "Sender Recipient Third Party Collect" at bounding box center [73, 246] width 106 height 15
select select "2"
click at [20, 240] on select "Sender Recipient Third Party Collect" at bounding box center [73, 246] width 106 height 15
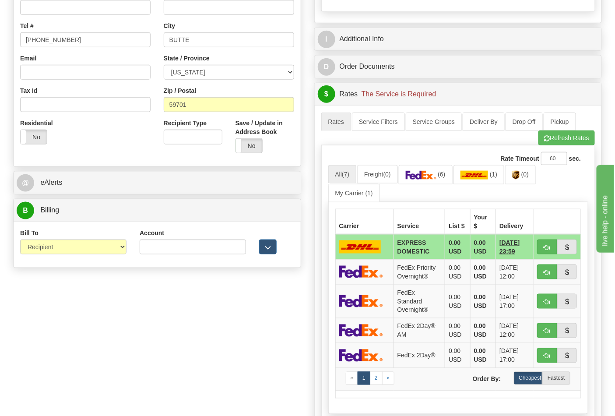
drag, startPoint x: 182, startPoint y: 259, endPoint x: 184, endPoint y: 255, distance: 4.5
click at [182, 257] on div "Account 3rd Party Account List Please select" at bounding box center [192, 244] width 119 height 32
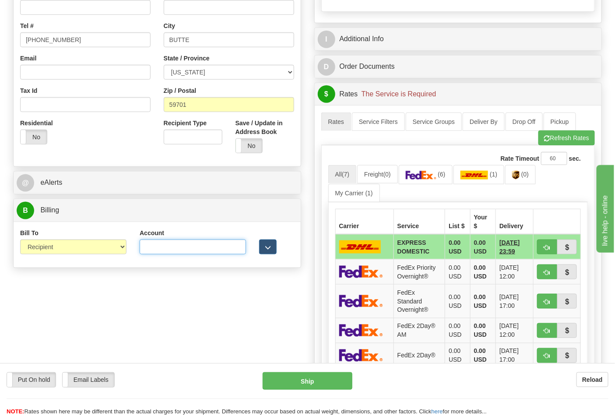
click at [184, 254] on input "Account" at bounding box center [193, 246] width 106 height 15
type input "12807970"
click button "Delete" at bounding box center [0, 0] width 0 height 0
click at [434, 177] on img at bounding box center [421, 175] width 31 height 9
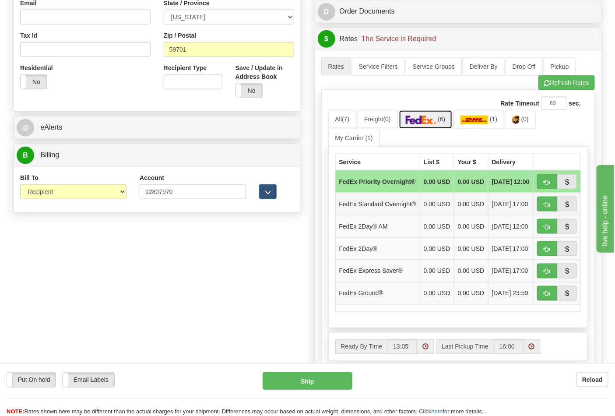
scroll to position [340, 0]
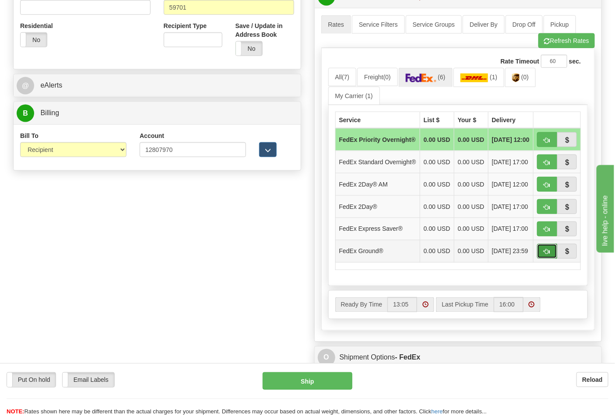
click at [541, 259] on button "button" at bounding box center [547, 251] width 20 height 15
type input "92"
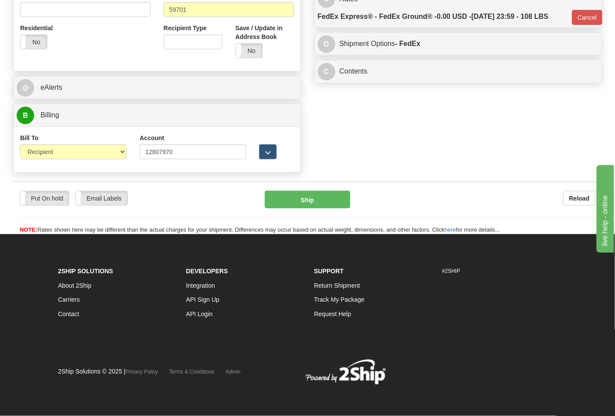
scroll to position [335, 0]
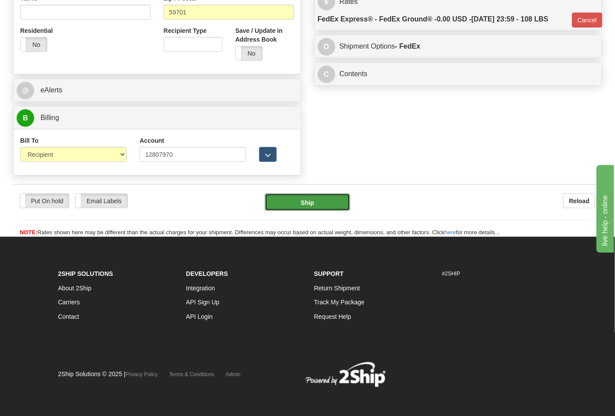
click at [300, 197] on button "Ship" at bounding box center [307, 202] width 85 height 18
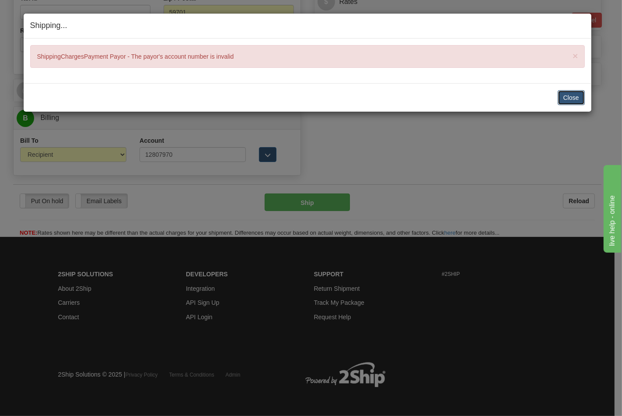
click at [574, 95] on button "Close" at bounding box center [571, 97] width 27 height 15
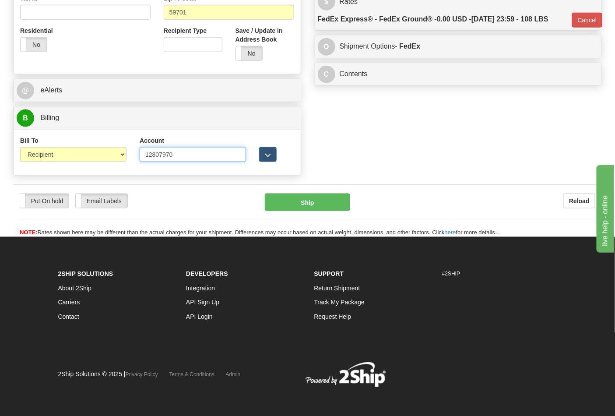
drag, startPoint x: 183, startPoint y: 154, endPoint x: 146, endPoint y: 154, distance: 36.8
click at [146, 154] on input "12807970" at bounding box center [193, 154] width 106 height 15
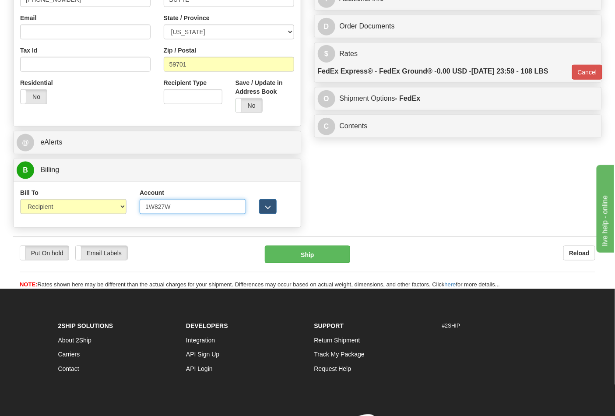
scroll to position [238, 0]
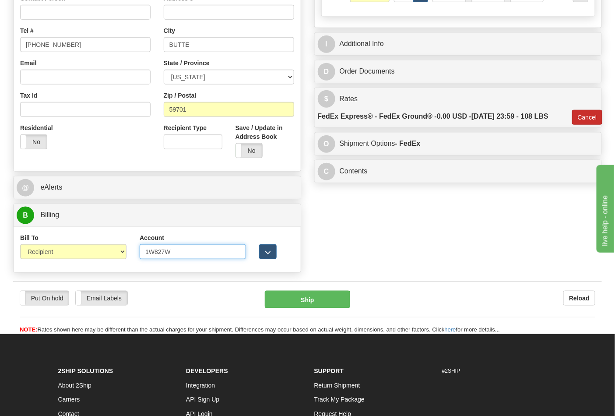
type input "1W827W"
click at [597, 119] on button "Cancel" at bounding box center [587, 117] width 31 height 15
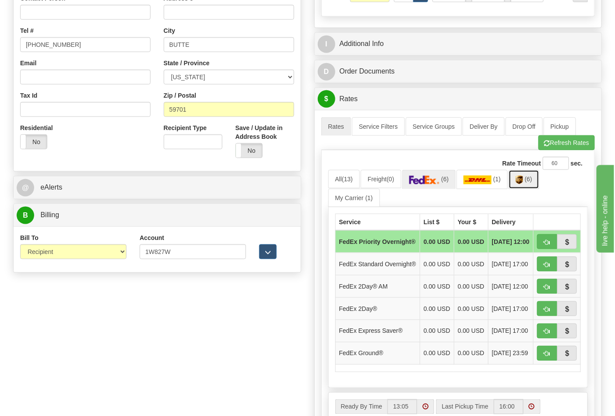
click at [533, 185] on link "(6)" at bounding box center [524, 179] width 31 height 19
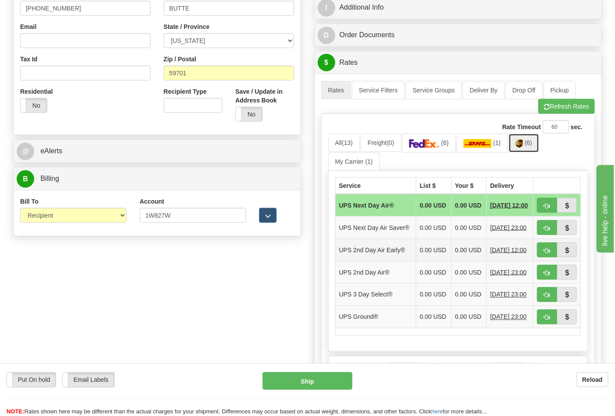
scroll to position [335, 0]
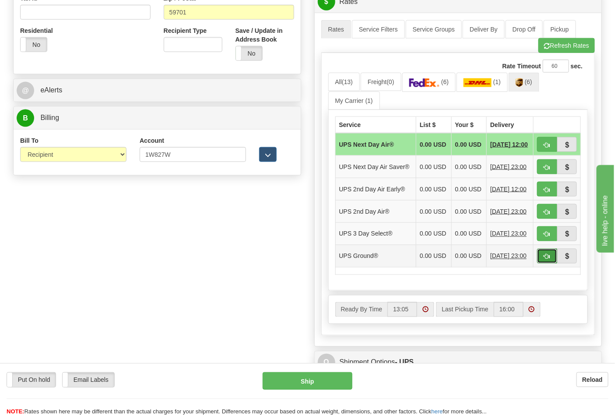
click at [545, 263] on button "button" at bounding box center [547, 256] width 20 height 15
type input "03"
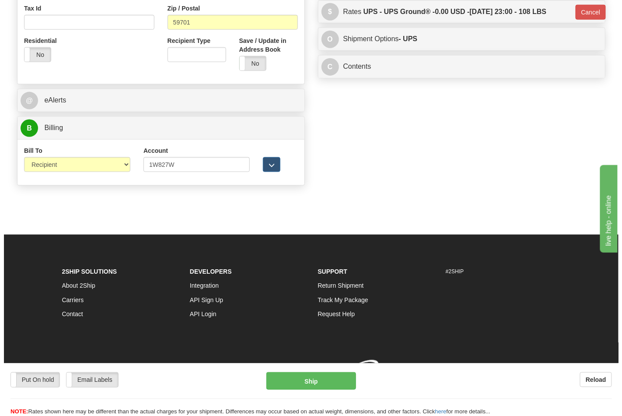
scroll to position [327, 0]
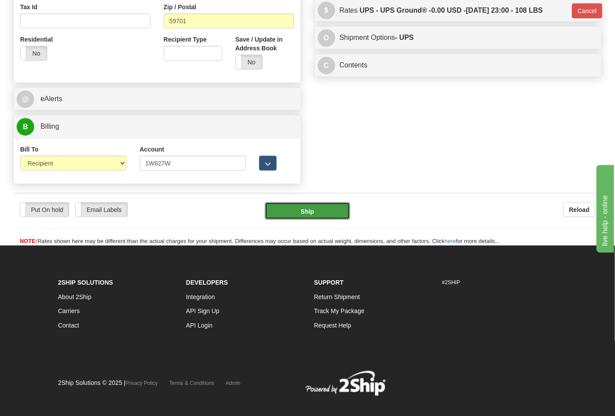
click at [322, 211] on button "Ship" at bounding box center [307, 211] width 85 height 18
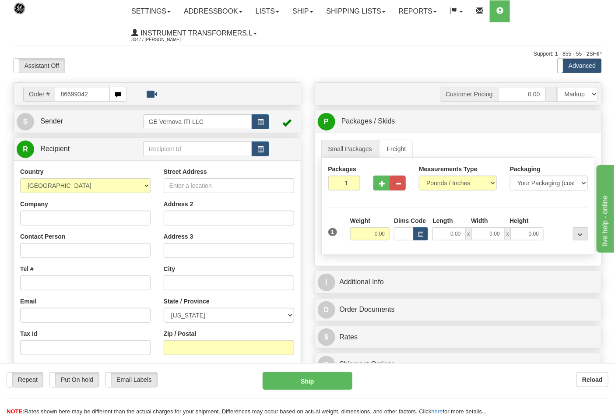
type input "86699042"
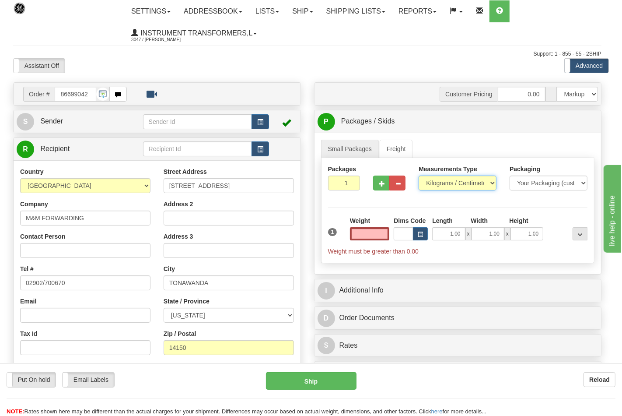
type input "0.00"
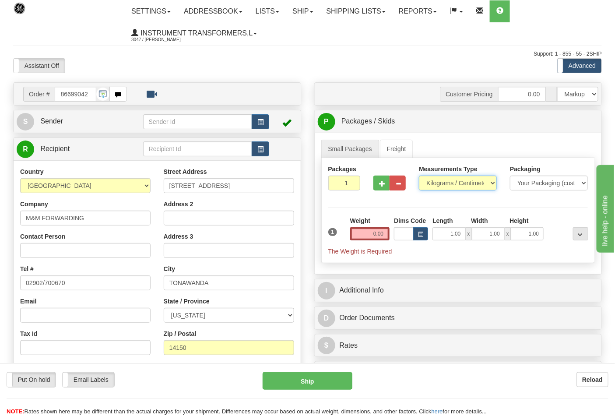
drag, startPoint x: 430, startPoint y: 186, endPoint x: 434, endPoint y: 190, distance: 5.9
click at [431, 186] on select "Pounds / Inches Kilograms / Centimeters" at bounding box center [458, 183] width 78 height 15
select select "0"
click at [419, 176] on select "Pounds / Inches Kilograms / Centimeters" at bounding box center [458, 183] width 78 height 15
click at [385, 235] on input "0.00" at bounding box center [370, 233] width 40 height 13
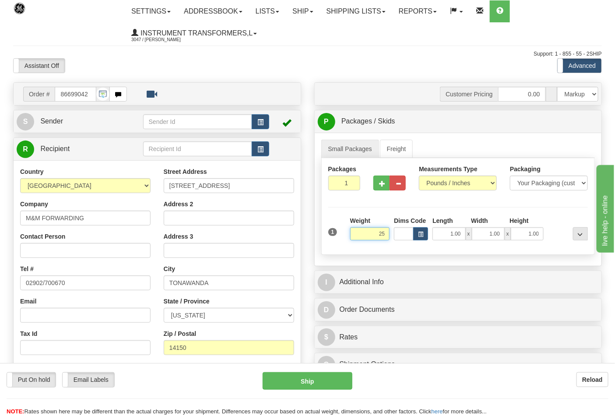
click button "Delete" at bounding box center [0, 0] width 0 height 0
type input "25.00"
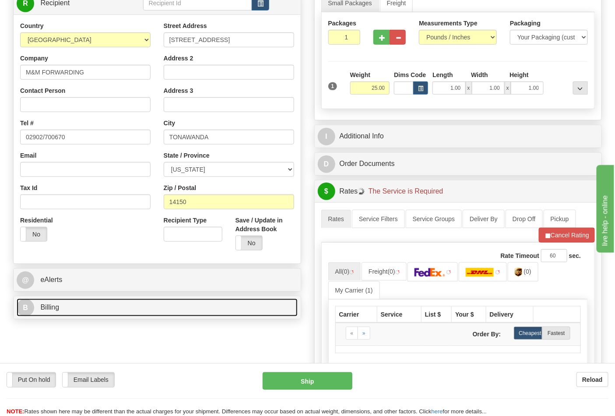
click at [93, 312] on link "B Billing" at bounding box center [157, 307] width 281 height 18
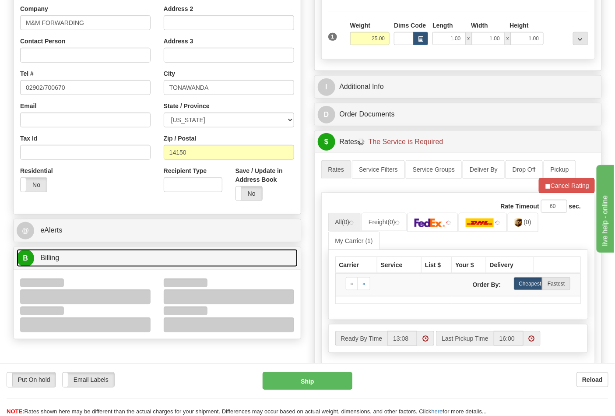
scroll to position [243, 0]
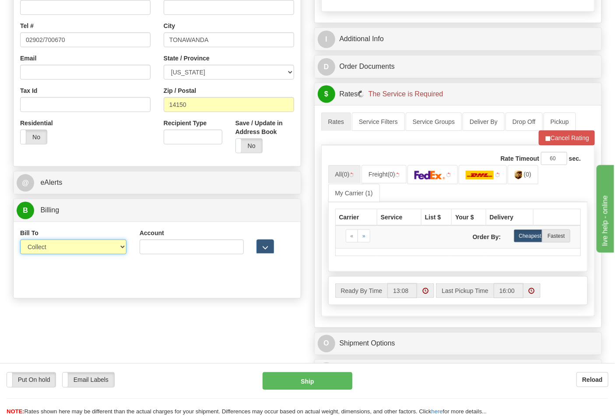
click at [46, 252] on select "Sender Recipient Third Party Collect" at bounding box center [73, 246] width 106 height 15
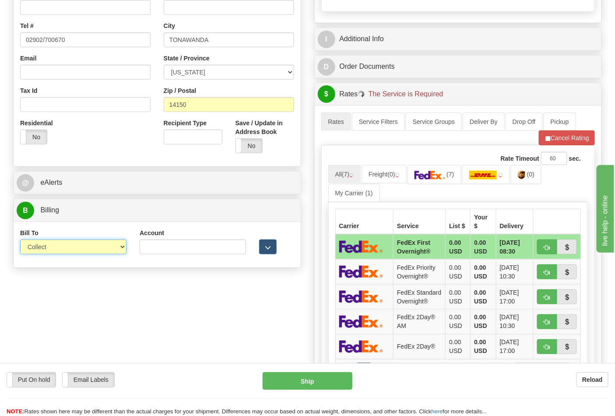
select select "2"
click at [20, 240] on select "Sender Recipient Third Party Collect" at bounding box center [73, 246] width 106 height 15
click at [46, 251] on select "Sender Recipient Third Party Collect" at bounding box center [73, 246] width 106 height 15
click at [20, 240] on select "Sender Recipient Third Party Collect" at bounding box center [73, 246] width 106 height 15
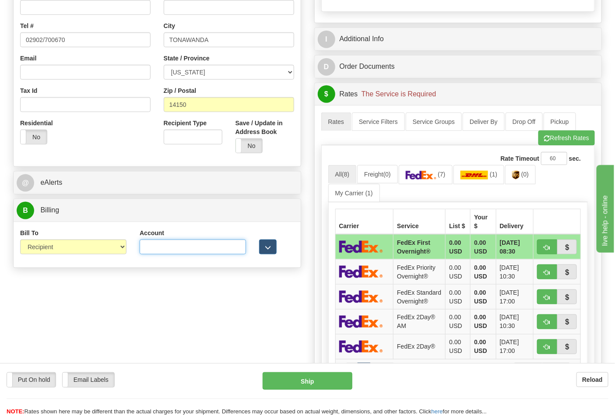
click at [151, 246] on input "Account" at bounding box center [193, 246] width 106 height 15
type input "130592767"
click button "Delete" at bounding box center [0, 0] width 0 height 0
click at [420, 177] on img at bounding box center [421, 175] width 31 height 9
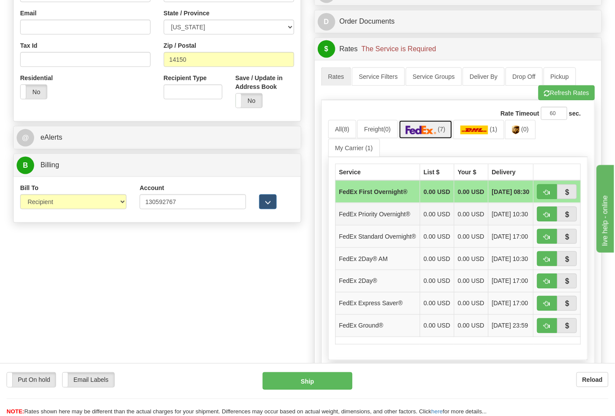
scroll to position [340, 0]
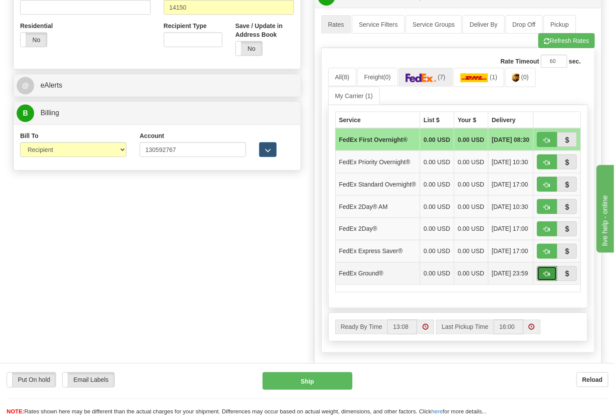
click at [549, 277] on span "button" at bounding box center [547, 274] width 6 height 6
type input "92"
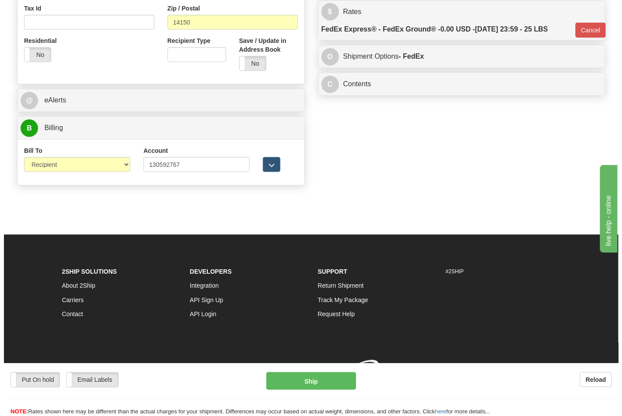
scroll to position [327, 0]
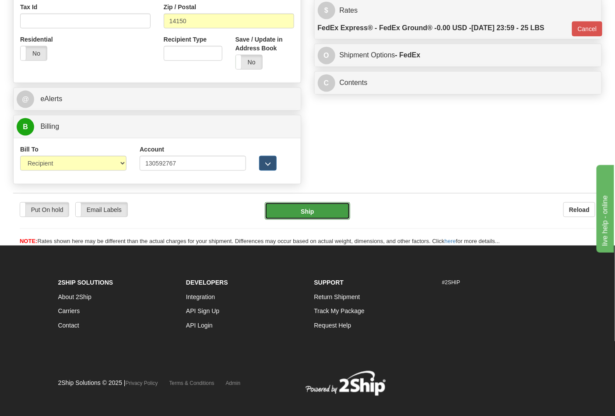
click at [316, 208] on button "Ship" at bounding box center [307, 211] width 85 height 18
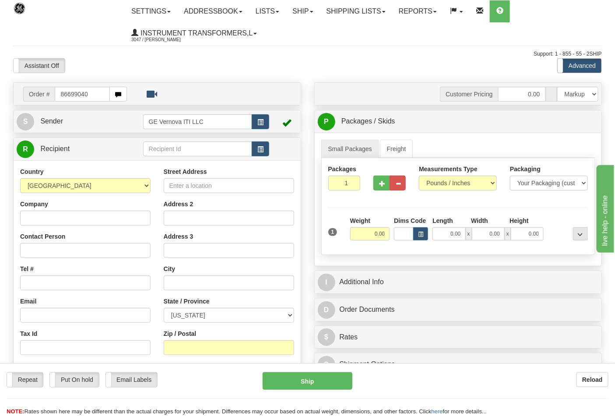
type input "86699040"
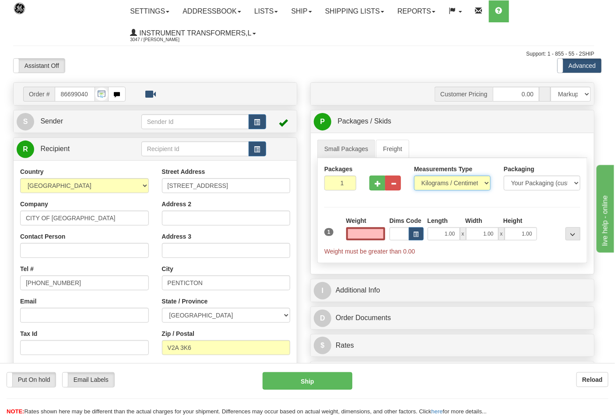
type input "0.00"
click at [439, 184] on select "Pounds / Inches Kilograms / Centimeters" at bounding box center [452, 183] width 77 height 15
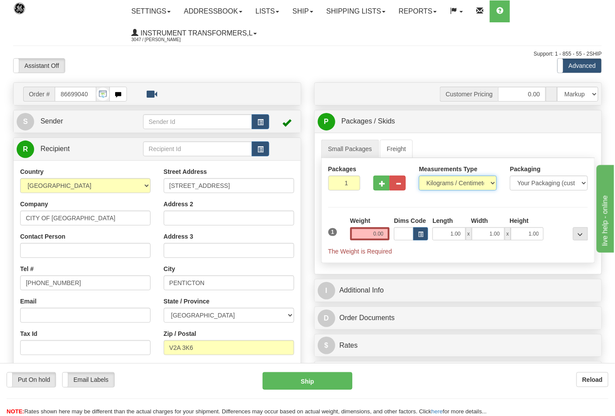
select select "0"
click at [419, 176] on select "Pounds / Inches Kilograms / Centimeters" at bounding box center [458, 183] width 78 height 15
click at [382, 233] on input "0.00" at bounding box center [370, 233] width 40 height 13
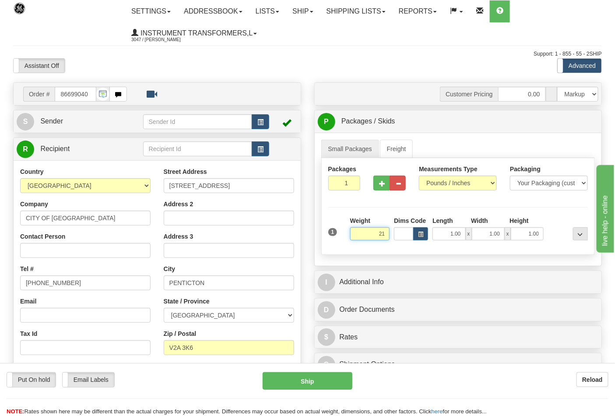
click button "Delete" at bounding box center [0, 0] width 0 height 0
type input "21.00"
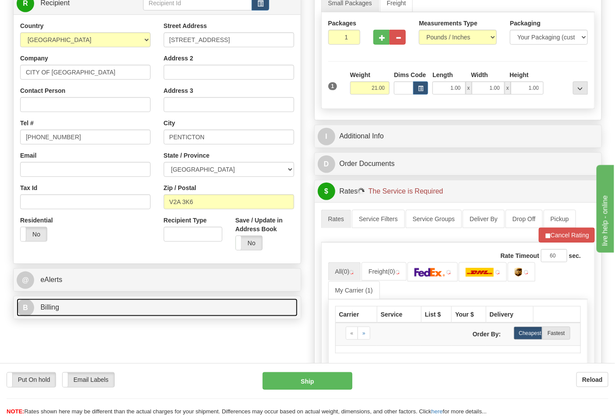
click at [82, 301] on link "B Billing" at bounding box center [157, 307] width 281 height 18
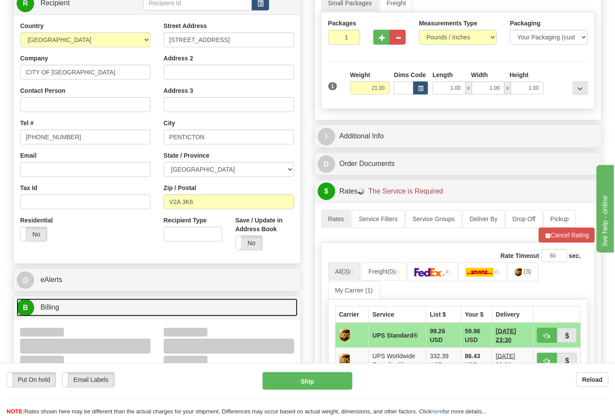
scroll to position [243, 0]
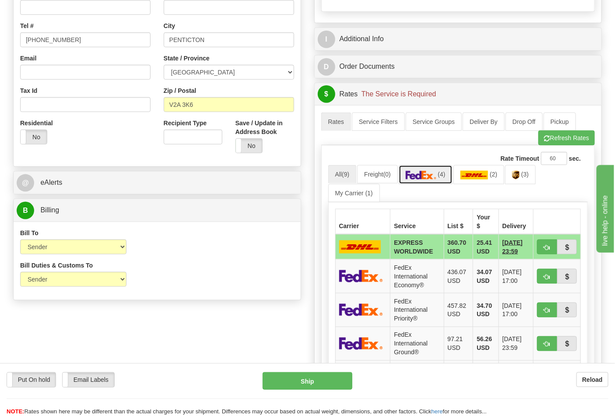
click at [428, 174] on img at bounding box center [421, 175] width 31 height 9
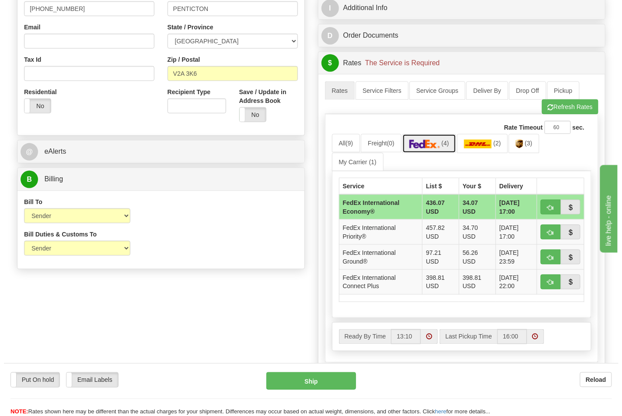
scroll to position [291, 0]
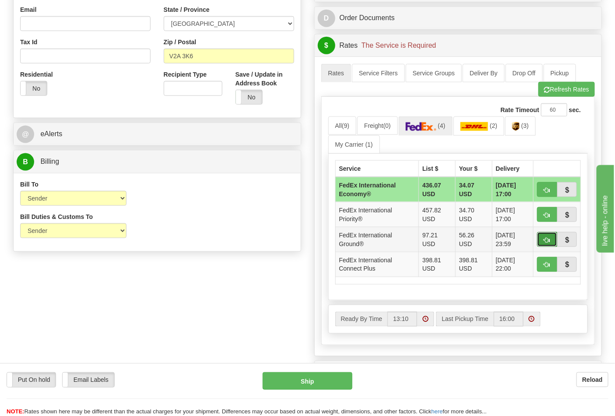
click at [542, 242] on button "button" at bounding box center [547, 239] width 20 height 15
type input "92"
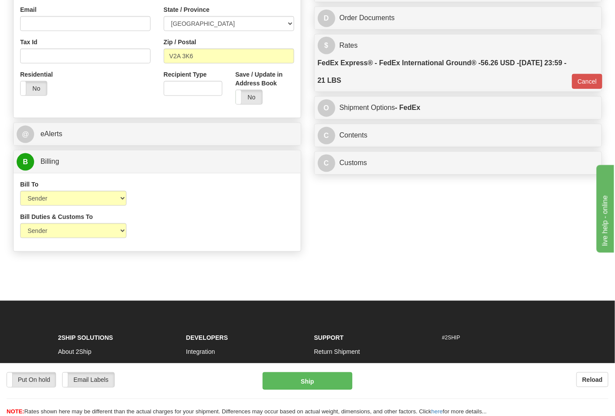
drag, startPoint x: 354, startPoint y: 148, endPoint x: 362, endPoint y: 140, distance: 11.5
click at [354, 147] on div "C Contents Documents Commodities" at bounding box center [458, 135] width 287 height 22
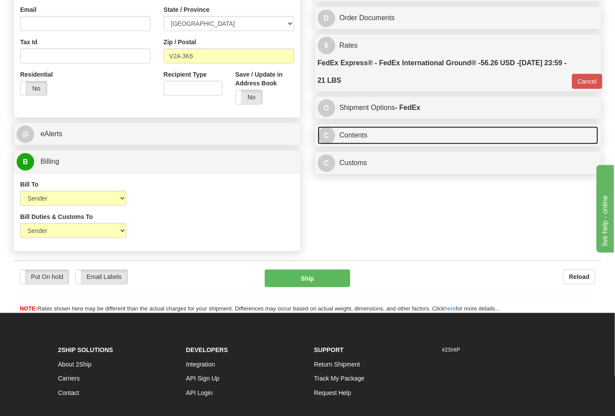
click at [362, 140] on link "C Contents" at bounding box center [458, 135] width 281 height 18
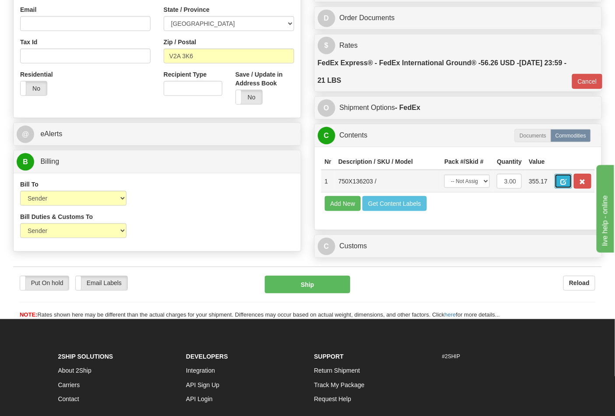
click at [566, 182] on span "button" at bounding box center [563, 182] width 6 height 6
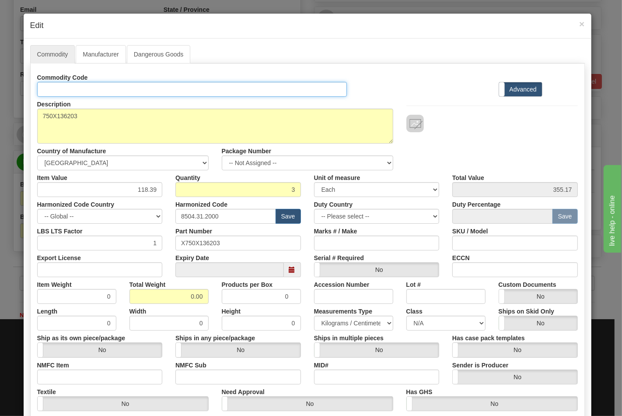
click at [158, 88] on input "Id" at bounding box center [192, 89] width 310 height 15
type input "TRANSFORMERS"
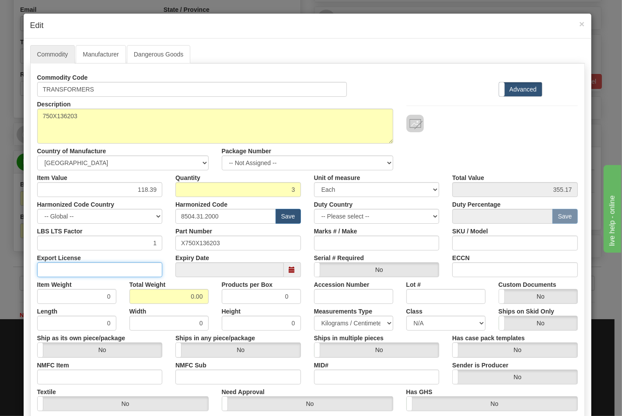
click at [119, 270] on input "Export License" at bounding box center [100, 269] width 126 height 15
type input "N/A"
drag, startPoint x: 181, startPoint y: 299, endPoint x: 238, endPoint y: 299, distance: 57.3
click at [238, 299] on div "Item Weight 0 Total Weight 0.00 Products per Box 0 Accession Number Lot # Custo…" at bounding box center [308, 290] width 554 height 27
type input "21"
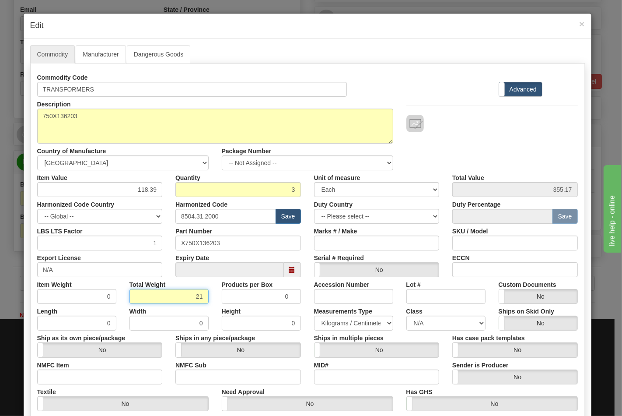
type input "7.0000"
click at [84, 376] on input "NMFC Item" at bounding box center [100, 376] width 126 height 15
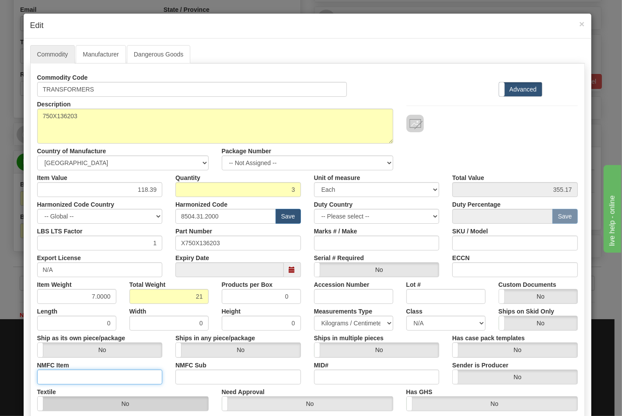
type input "63170"
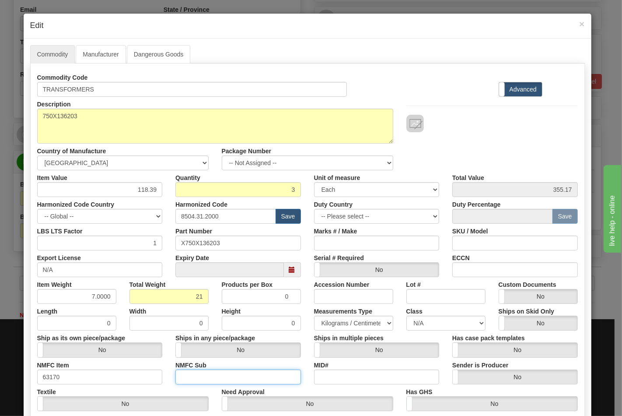
drag, startPoint x: 176, startPoint y: 380, endPoint x: 184, endPoint y: 377, distance: 8.0
click at [177, 379] on input "NMFC Sub" at bounding box center [239, 376] width 126 height 15
type input "4"
click at [438, 318] on select "N/A 50.0 55.0 60.0 65.0 70.0 85.0 92.5 100.0 125.0 175.0 250.0 300.0 400.0" at bounding box center [446, 323] width 79 height 15
select select "70.0"
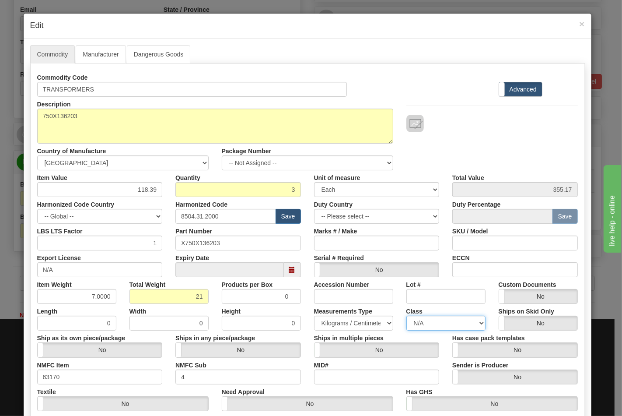
click at [407, 316] on select "N/A 50.0 55.0 60.0 65.0 70.0 85.0 92.5 100.0 125.0 175.0 250.0 300.0 400.0" at bounding box center [446, 323] width 79 height 15
drag, startPoint x: 466, startPoint y: 273, endPoint x: 483, endPoint y: 276, distance: 17.3
click at [466, 273] on input "ECCN" at bounding box center [516, 269] width 126 height 15
type input "EAR99"
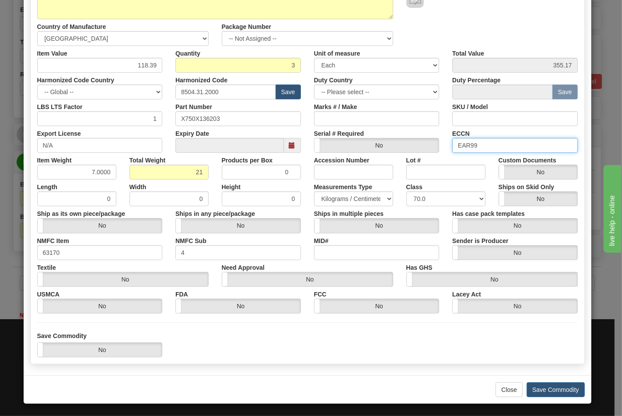
scroll to position [126, 0]
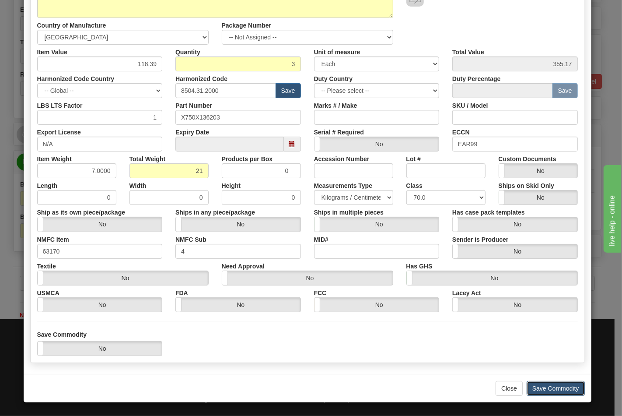
click at [541, 383] on button "Save Commodity" at bounding box center [556, 388] width 58 height 15
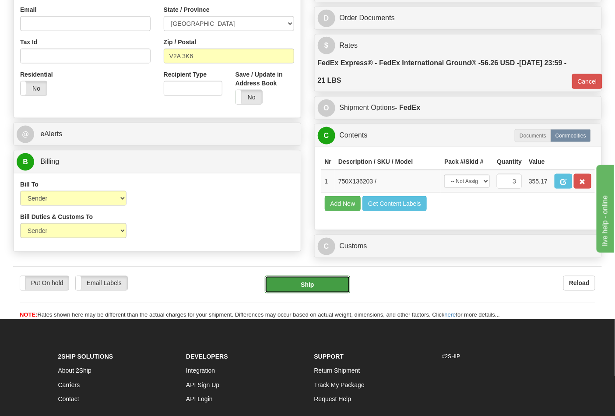
click at [327, 293] on button "Ship" at bounding box center [307, 285] width 85 height 18
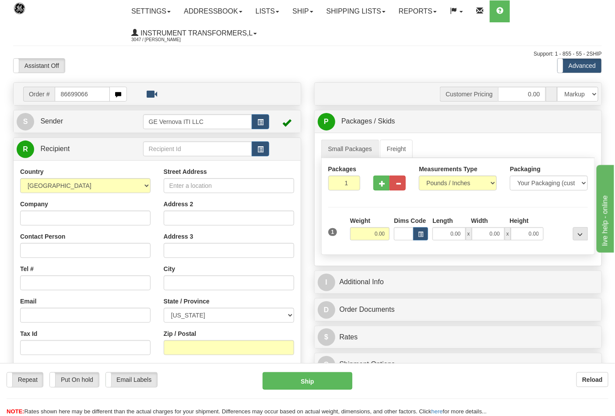
type input "86699066"
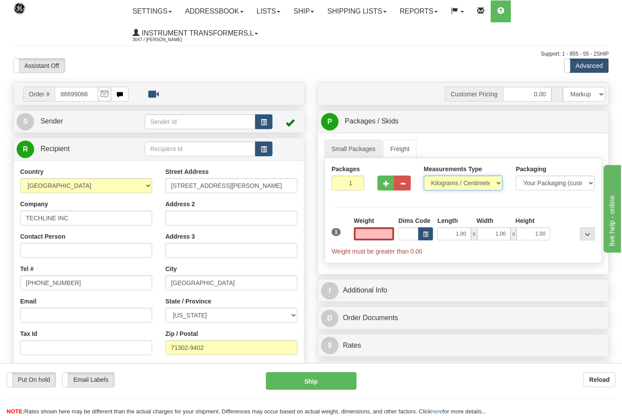
type input "0.00"
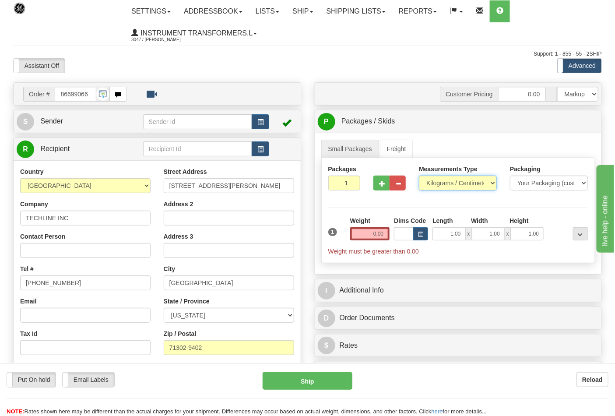
click at [438, 185] on select "Pounds / Inches Kilograms / Centimeters" at bounding box center [458, 183] width 78 height 15
select select "0"
click at [419, 176] on select "Pounds / Inches Kilograms / Centimeters" at bounding box center [458, 183] width 78 height 15
click at [387, 234] on input "0.00" at bounding box center [370, 233] width 40 height 13
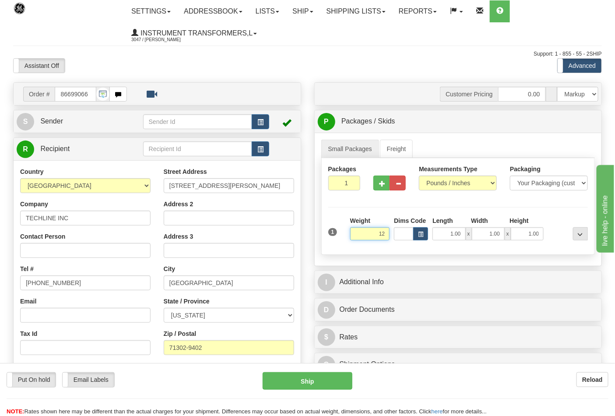
click button "Delete" at bounding box center [0, 0] width 0 height 0
type input "12.00"
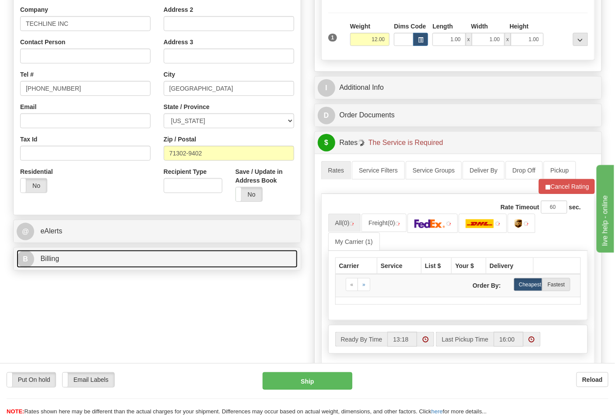
click at [110, 260] on link "B Billing" at bounding box center [157, 259] width 281 height 18
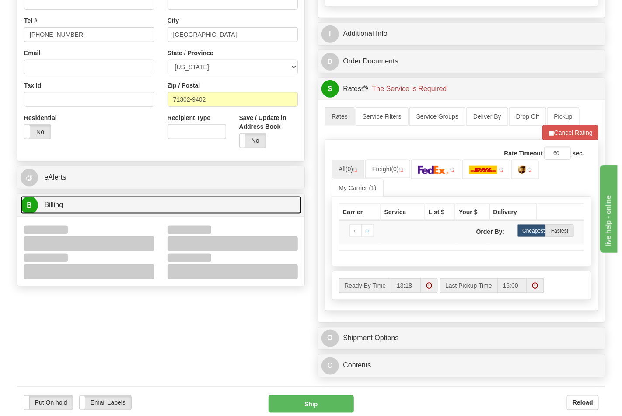
scroll to position [291, 0]
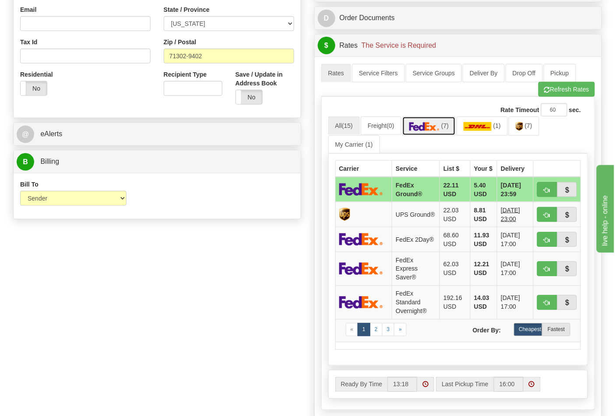
click at [431, 126] on img at bounding box center [424, 126] width 31 height 9
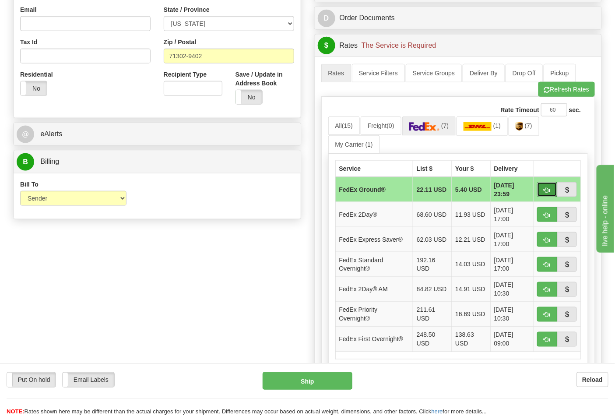
click at [545, 195] on button "button" at bounding box center [547, 189] width 20 height 15
type input "92"
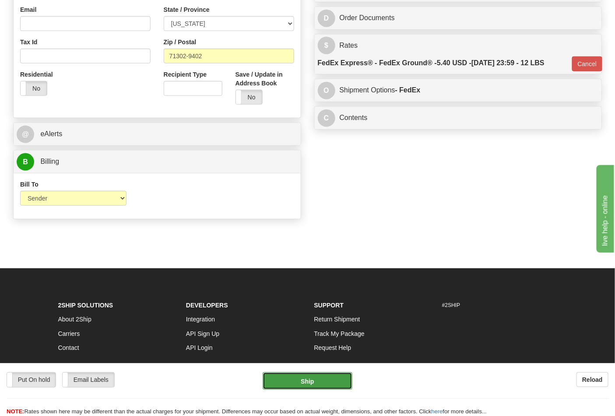
click at [321, 373] on button "Ship" at bounding box center [307, 381] width 89 height 18
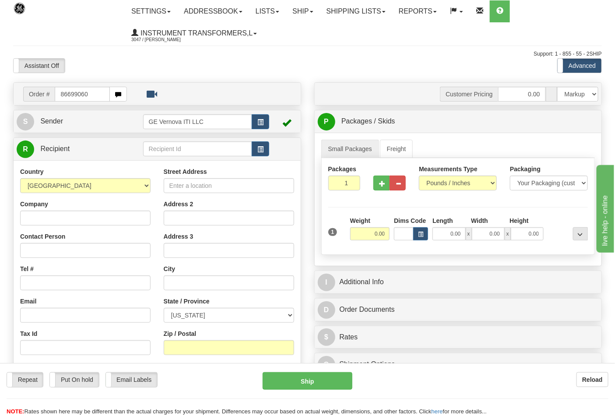
type input "86699060"
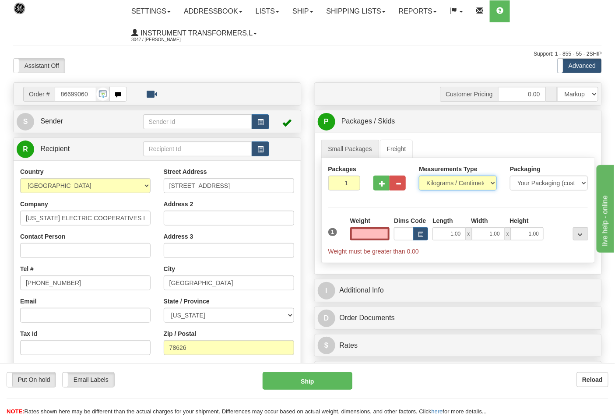
type input "0.00"
click at [439, 185] on select "Pounds / Inches Kilograms / Centimeters" at bounding box center [458, 183] width 78 height 15
select select "0"
click at [419, 176] on select "Pounds / Inches Kilograms / Centimeters" at bounding box center [458, 183] width 78 height 15
click at [386, 240] on input "0.00" at bounding box center [370, 233] width 40 height 13
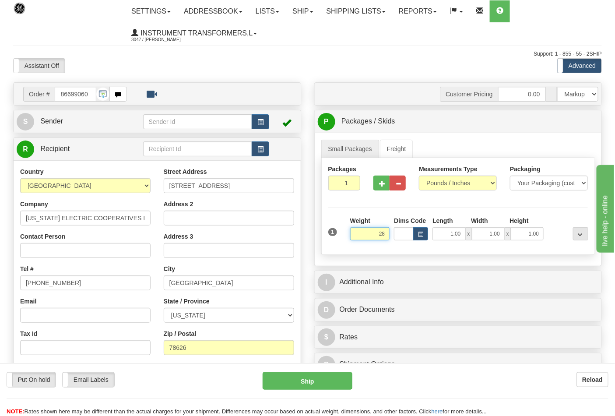
click button "Delete" at bounding box center [0, 0] width 0 height 0
type input "28.00"
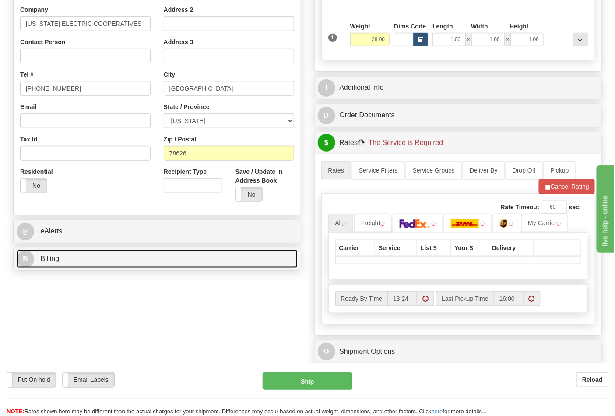
click at [80, 263] on link "B Billing" at bounding box center [157, 259] width 281 height 18
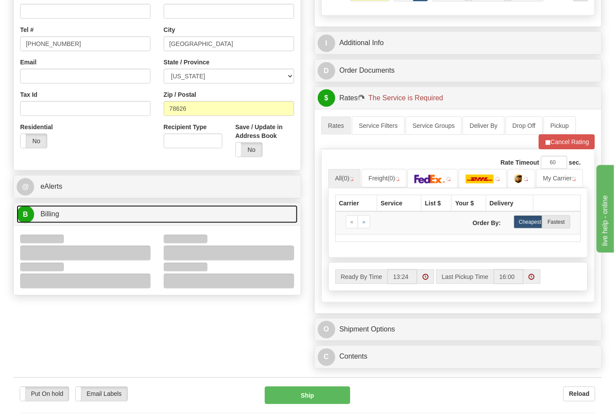
scroll to position [291, 0]
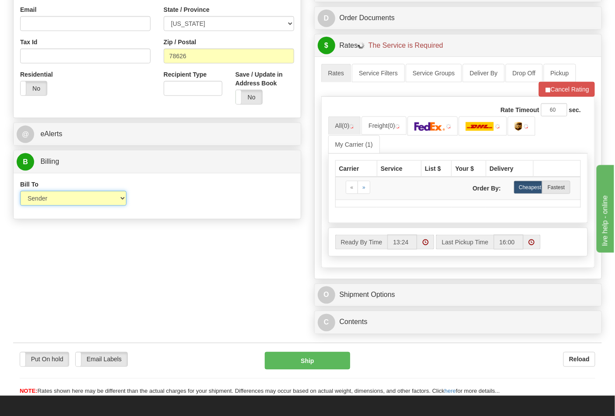
click at [53, 201] on select "Sender Recipient Third Party Collect" at bounding box center [73, 198] width 106 height 15
click at [153, 207] on div "Bill To Sender Recipient Third Party Collect Account 3rd Party Account List Ple…" at bounding box center [157, 196] width 287 height 32
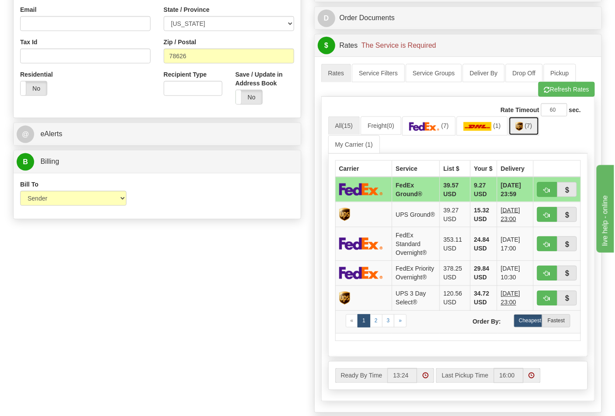
click at [527, 133] on link "(7)" at bounding box center [524, 125] width 31 height 19
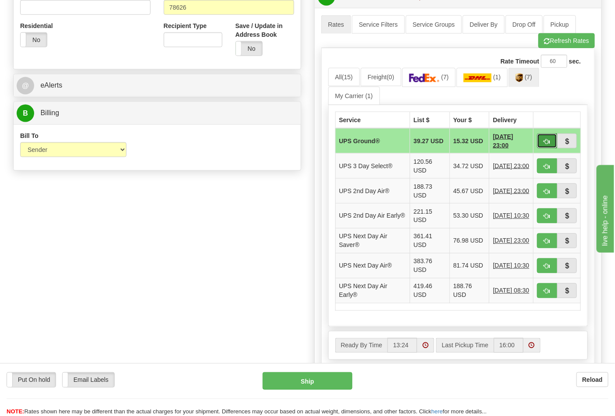
click at [552, 143] on button "button" at bounding box center [547, 140] width 20 height 15
type input "03"
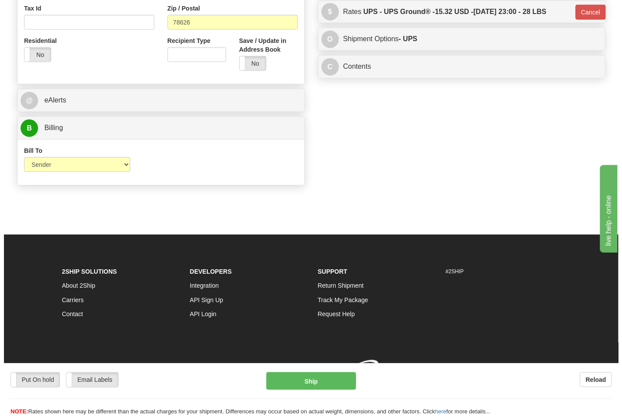
scroll to position [327, 0]
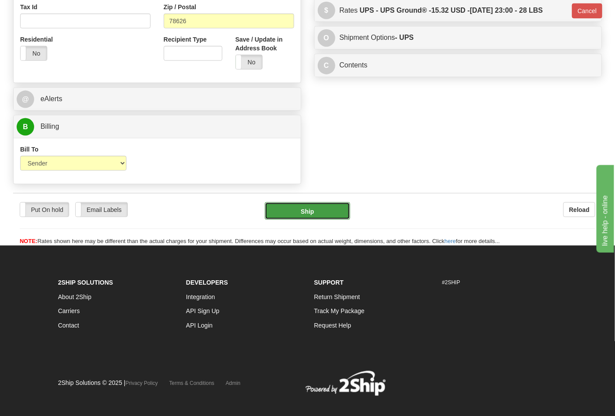
click at [315, 205] on button "Ship" at bounding box center [307, 211] width 85 height 18
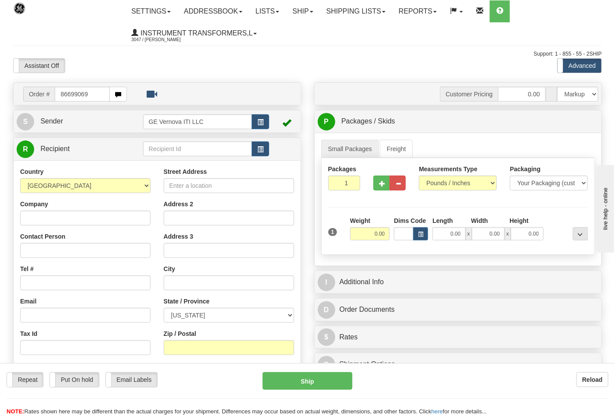
type input "86699069"
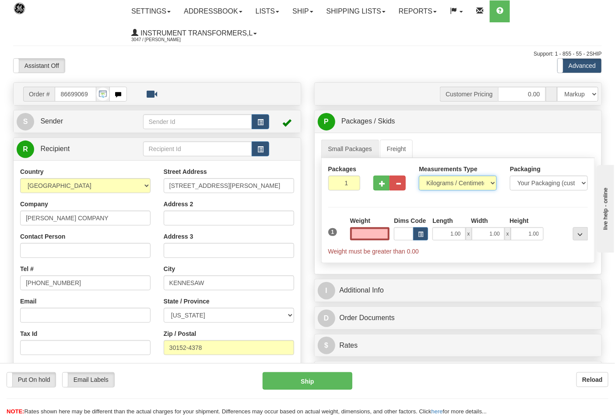
type input "0.00"
click at [446, 182] on select "Pounds / Inches Kilograms / Centimeters" at bounding box center [458, 183] width 78 height 15
select select "0"
click at [419, 176] on select "Pounds / Inches Kilograms / Centimeters" at bounding box center [458, 183] width 78 height 15
click at [384, 235] on input "0.00" at bounding box center [370, 233] width 40 height 13
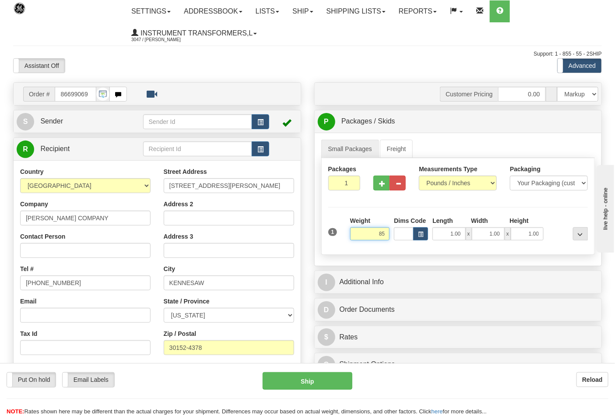
click button "Delete" at bounding box center [0, 0] width 0 height 0
type input "85.00"
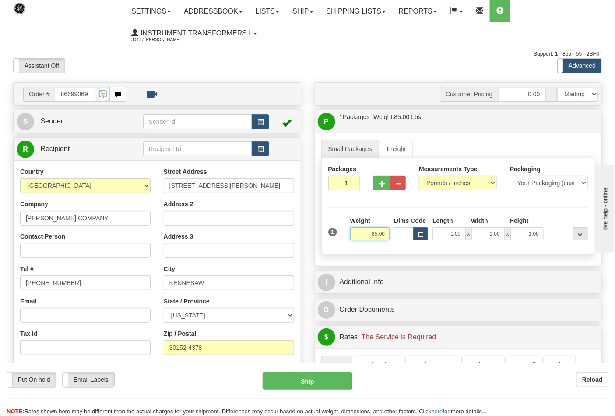
drag, startPoint x: 386, startPoint y: 234, endPoint x: 341, endPoint y: 238, distance: 45.7
click at [341, 238] on div "1 Weight 85.00 Dims Code x x" at bounding box center [458, 231] width 264 height 31
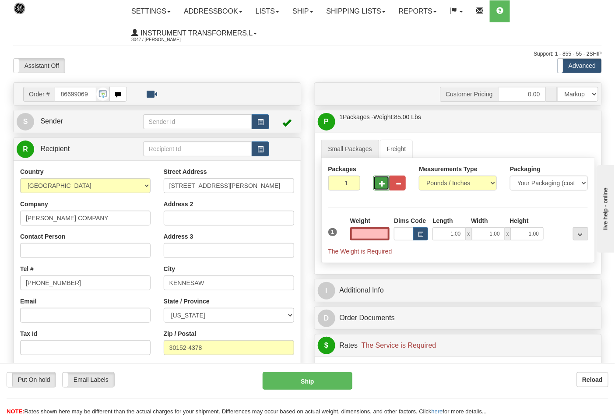
type input "0.00"
click at [382, 189] on button "button" at bounding box center [381, 183] width 16 height 15
click at [382, 186] on span "button" at bounding box center [382, 184] width 6 height 6
type input "3"
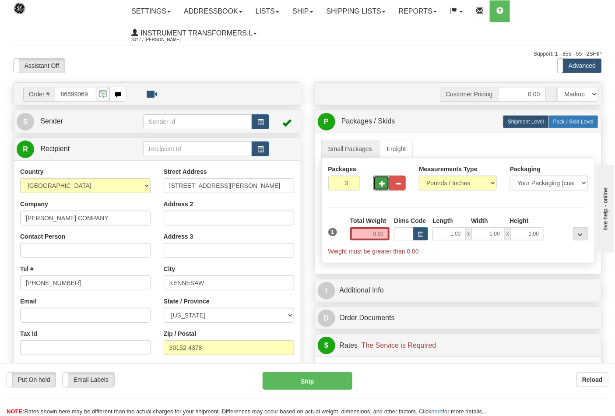
click at [574, 124] on span "Pack / Skid Level" at bounding box center [573, 122] width 40 height 6
radio input "true"
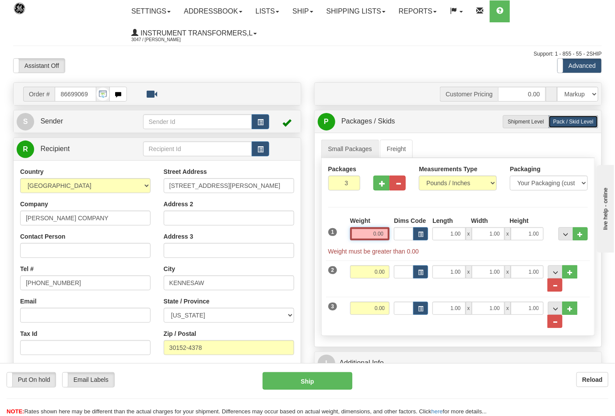
click at [384, 240] on input "0.00" at bounding box center [370, 233] width 40 height 13
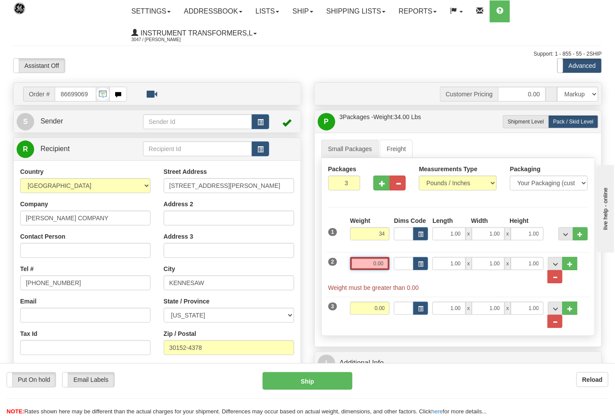
type input "34.00"
click at [383, 264] on input "0.00" at bounding box center [370, 263] width 40 height 13
click button "Delete" at bounding box center [0, 0] width 0 height 0
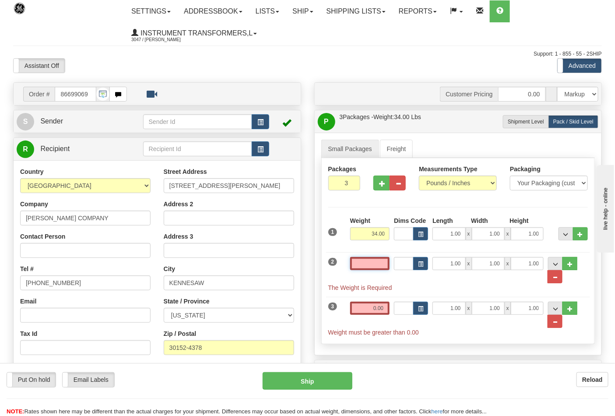
type input "4"
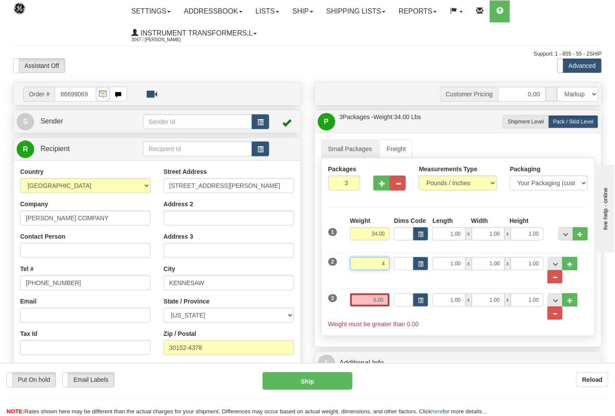
click at [386, 264] on input "4" at bounding box center [370, 263] width 40 height 13
click button "Delete" at bounding box center [0, 0] width 0 height 0
type input "34.00"
click at [387, 299] on input "0.00" at bounding box center [370, 299] width 40 height 13
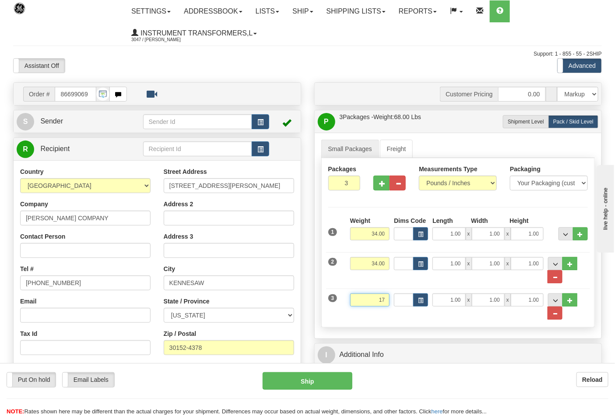
click button "Delete" at bounding box center [0, 0] width 0 height 0
type input "17.00"
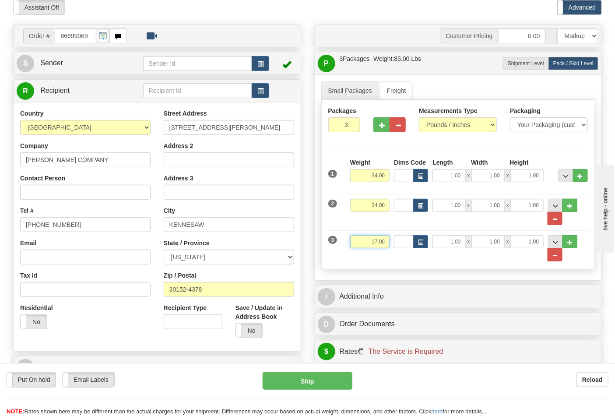
scroll to position [146, 0]
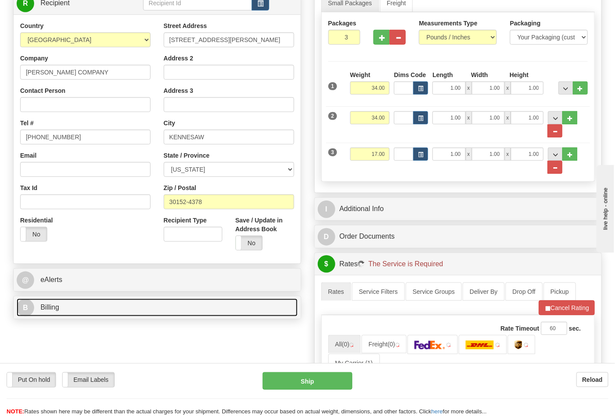
click at [95, 304] on link "B Billing" at bounding box center [157, 307] width 281 height 18
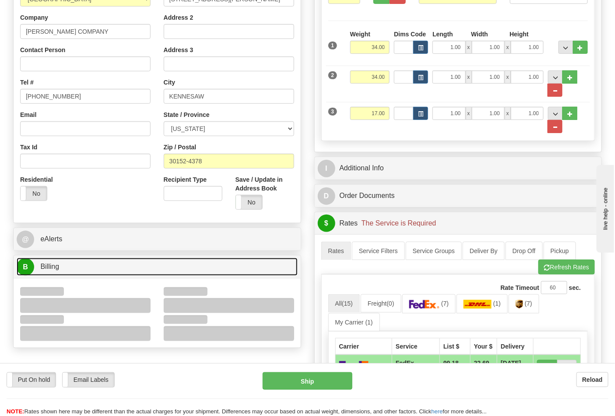
scroll to position [243, 0]
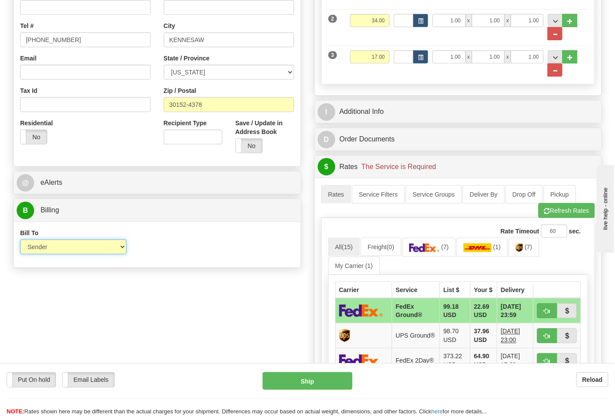
click at [41, 250] on select "Sender Recipient Third Party Collect" at bounding box center [73, 246] width 106 height 15
click at [161, 249] on div "Bill To Sender Recipient Third Party Collect Account 3rd Party Account List Ple…" at bounding box center [157, 244] width 287 height 32
click at [435, 256] on link "(7)" at bounding box center [429, 247] width 54 height 19
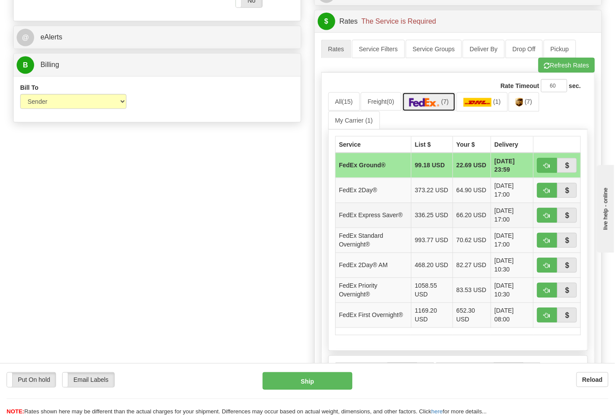
scroll to position [389, 0]
click at [547, 163] on span "button" at bounding box center [547, 166] width 6 height 6
type input "92"
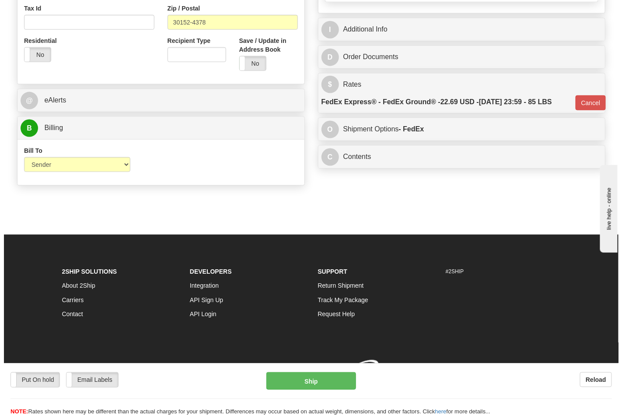
scroll to position [339, 0]
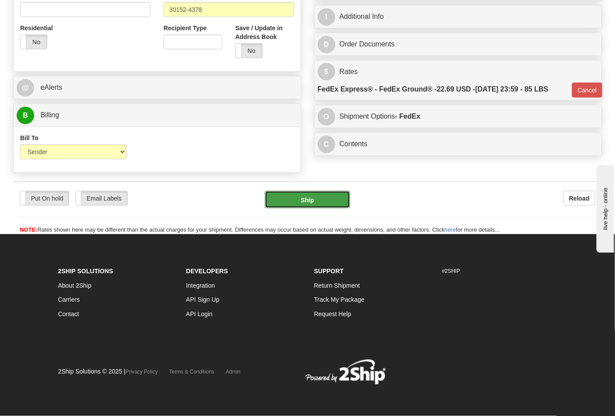
click at [300, 195] on button "Ship" at bounding box center [307, 200] width 85 height 18
